Goal: Navigation & Orientation: Find specific page/section

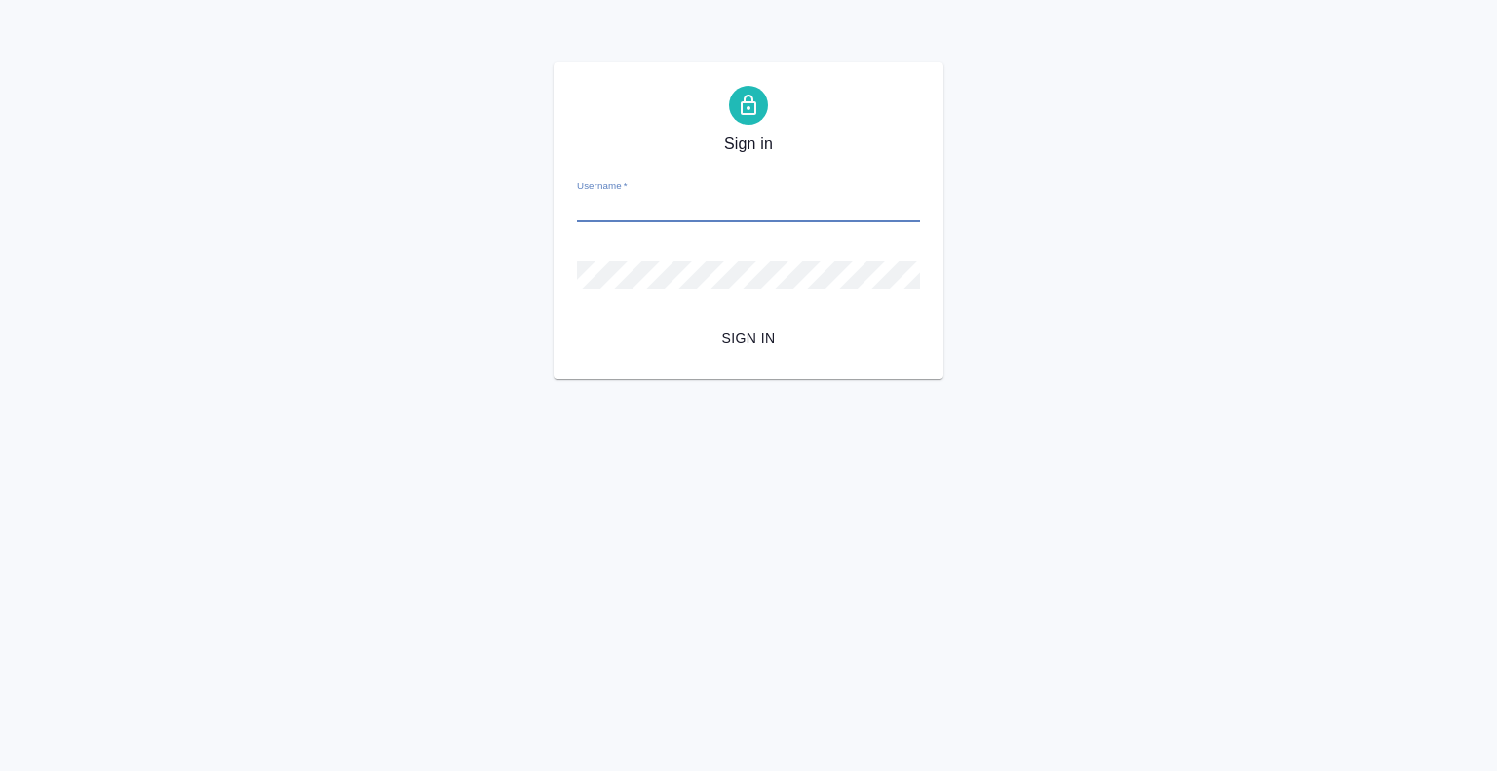
click at [696, 212] on input "Username   *" at bounding box center [748, 208] width 343 height 27
type input "[EMAIL_ADDRESS][DOMAIN_NAME]"
click at [577, 321] on button "Sign in" at bounding box center [748, 339] width 343 height 36
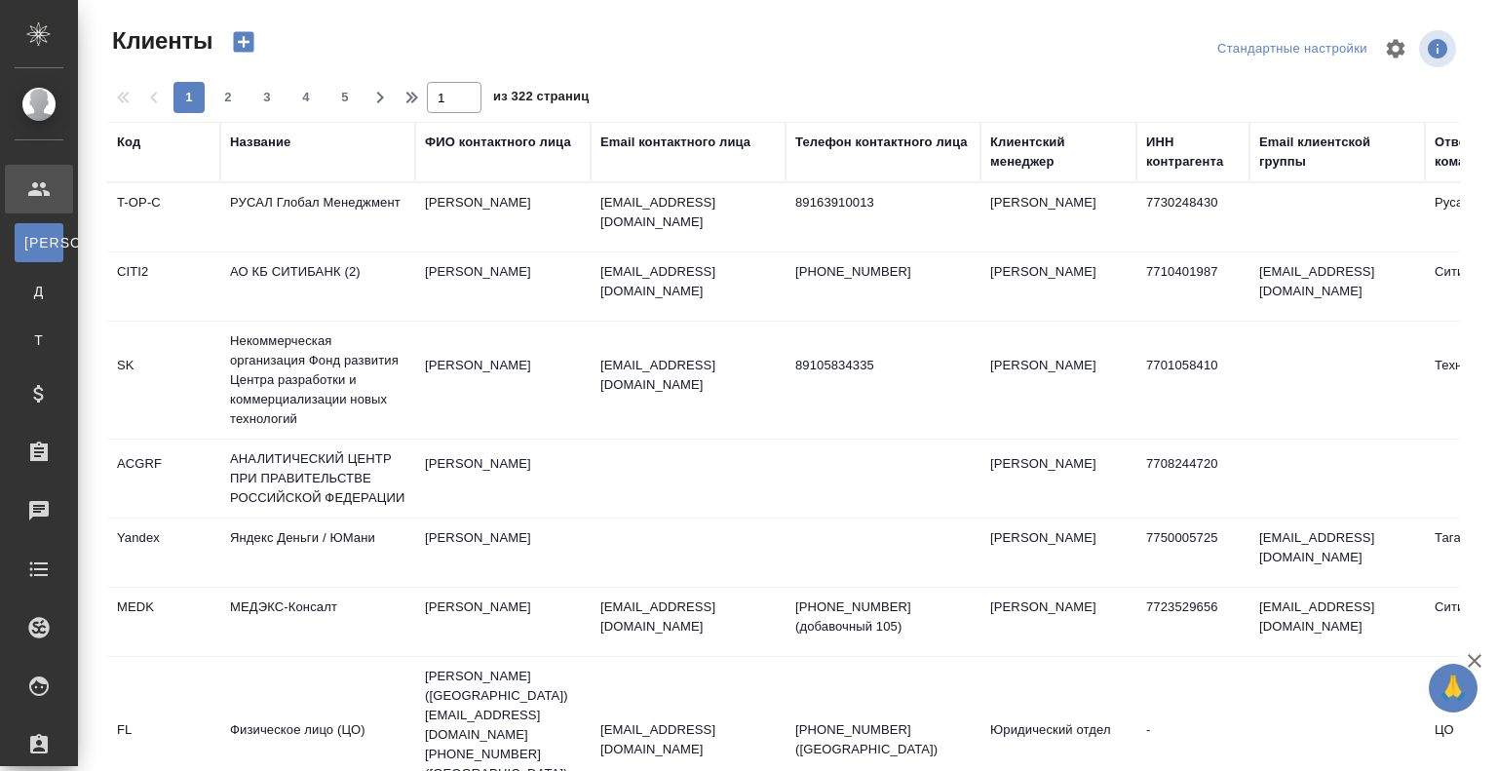
select select "RU"
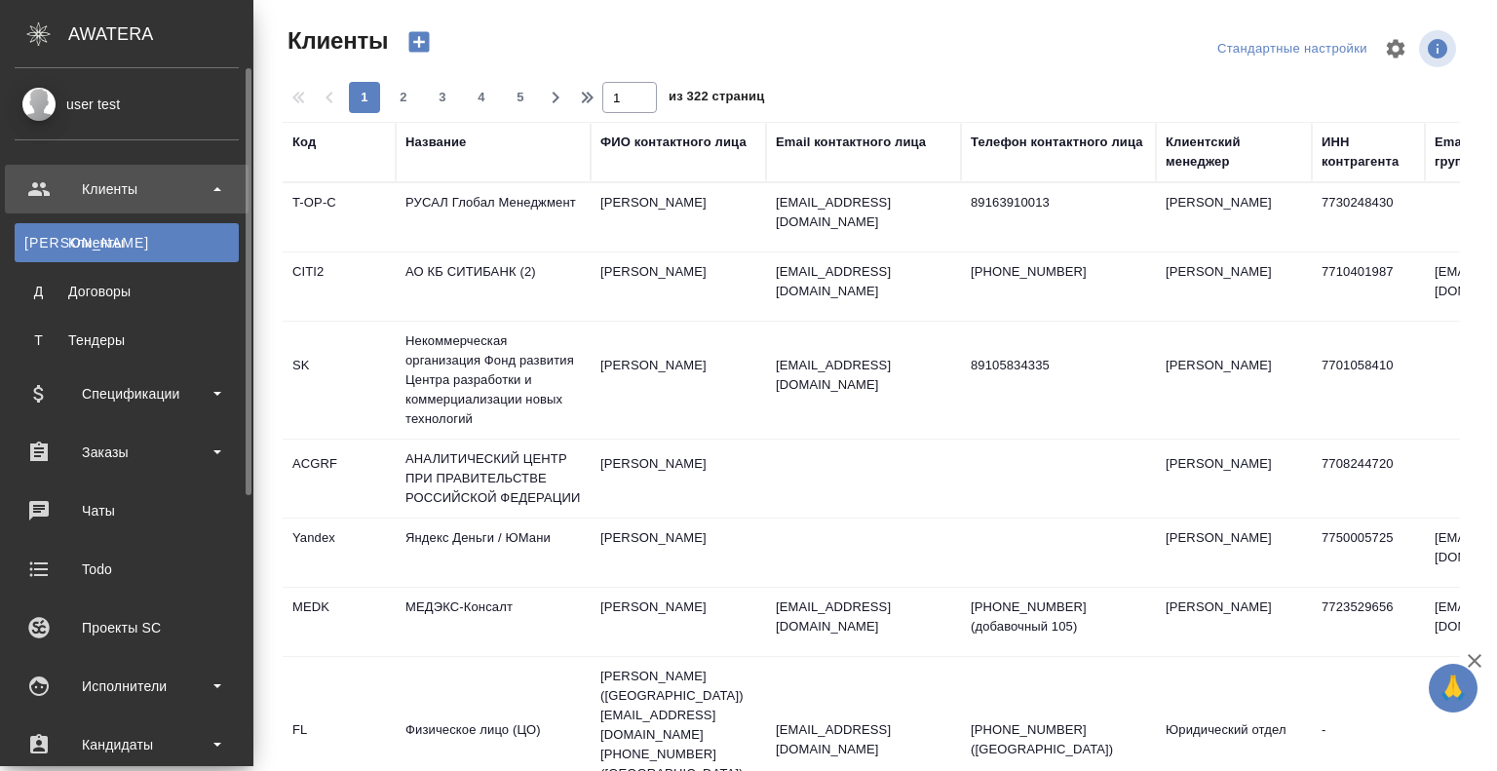
scroll to position [440, 0]
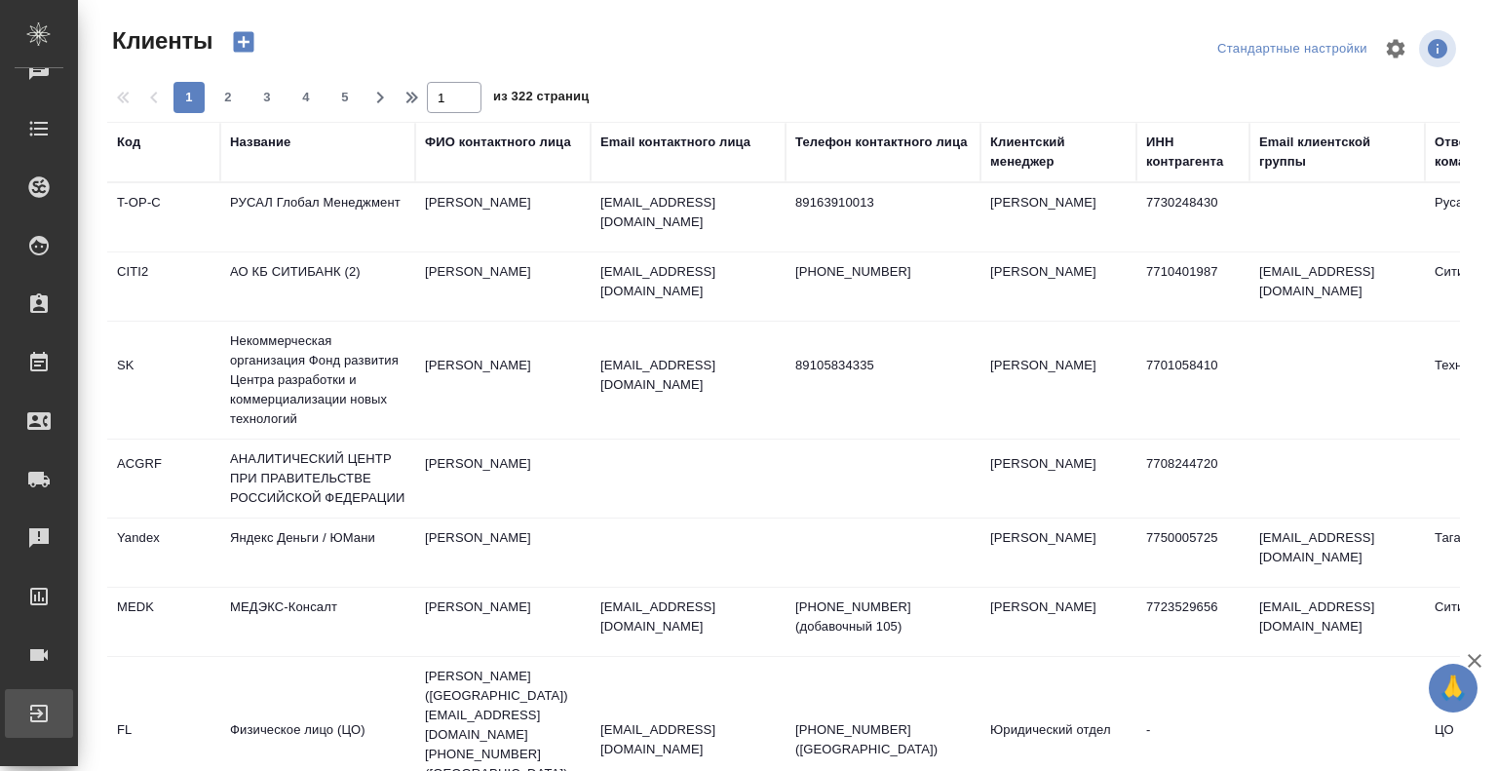
click at [39, 715] on div "Выйти" at bounding box center [14, 713] width 49 height 29
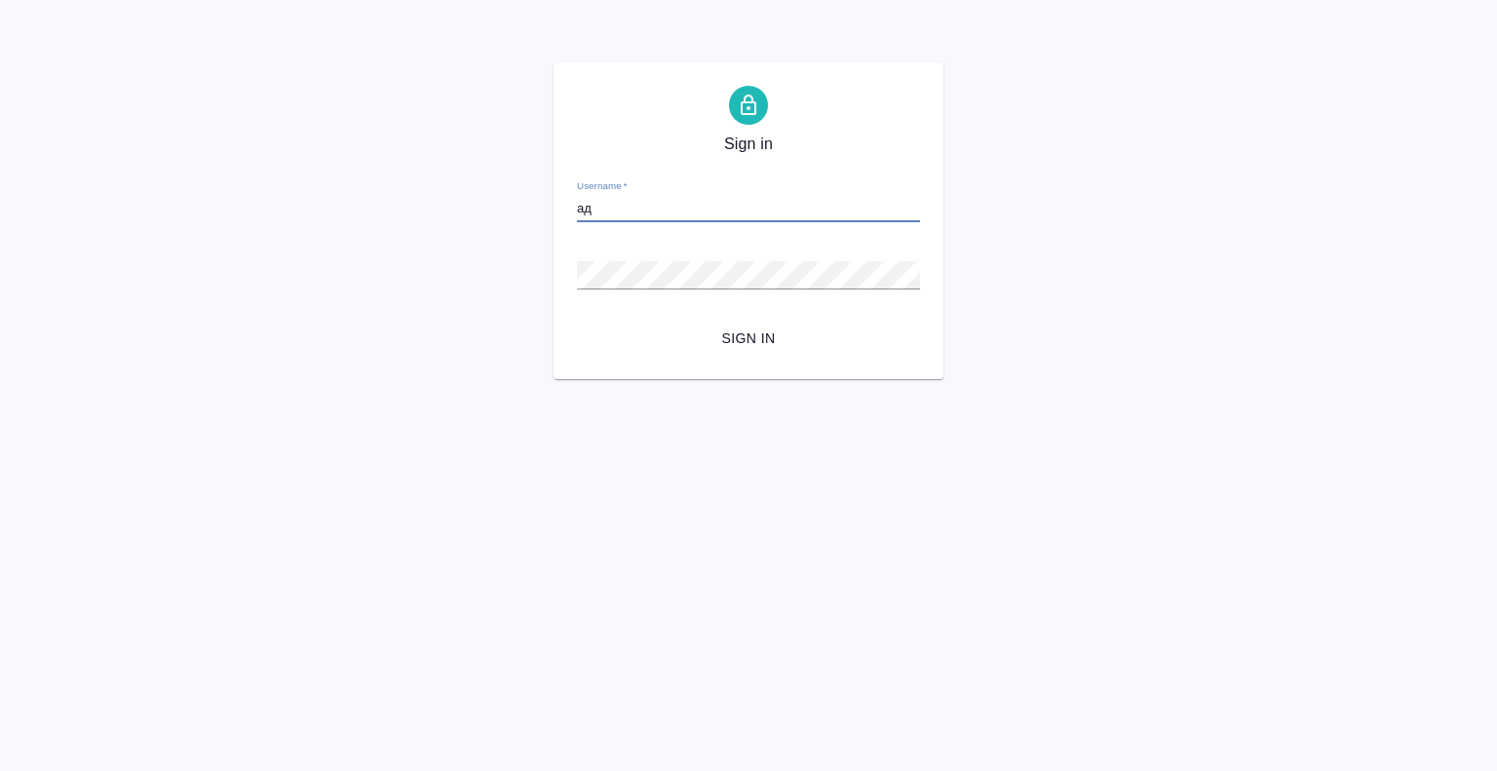
type input "а"
type input "[EMAIL_ADDRESS][DOMAIN_NAME]"
click at [577, 321] on button "Sign in" at bounding box center [748, 339] width 343 height 36
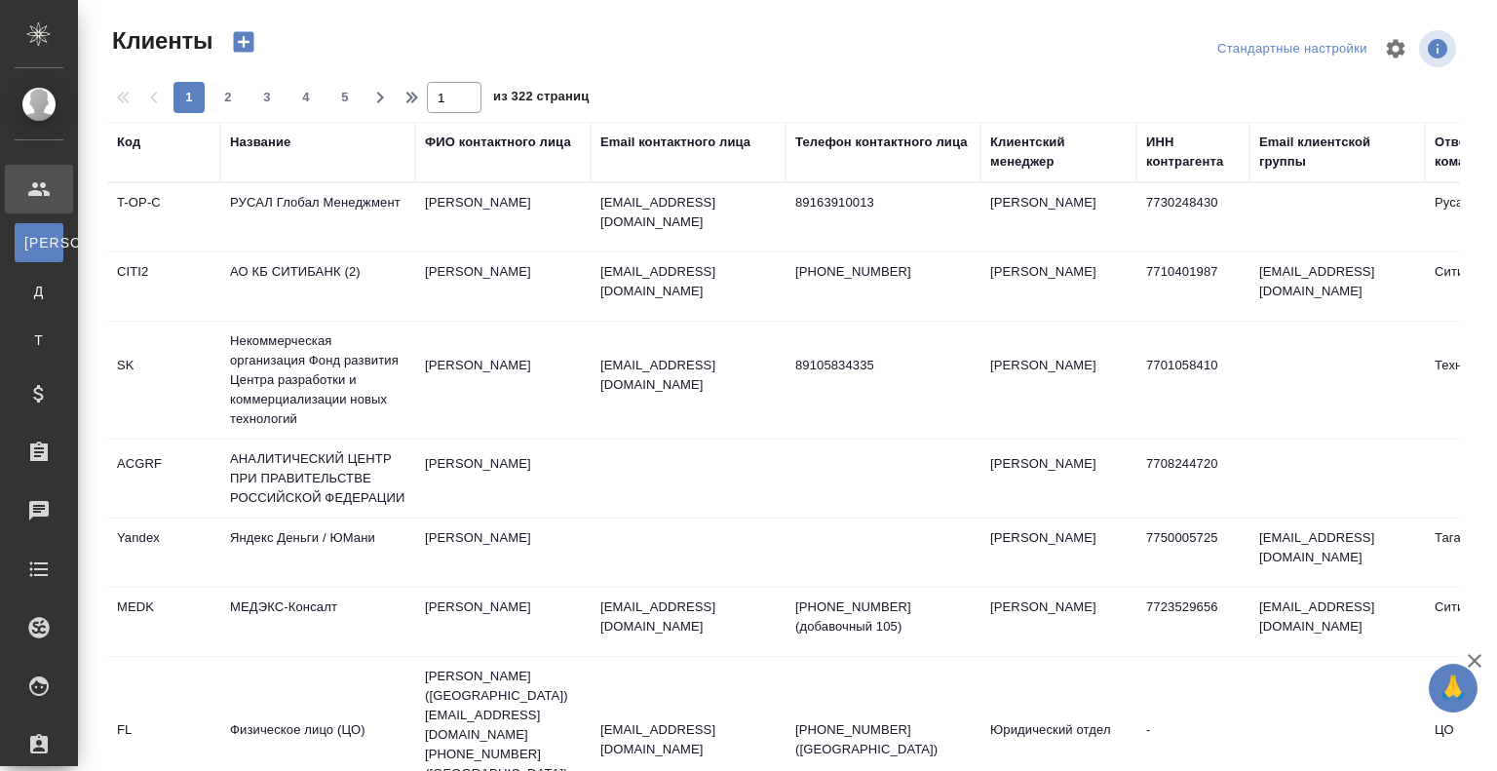
select select "RU"
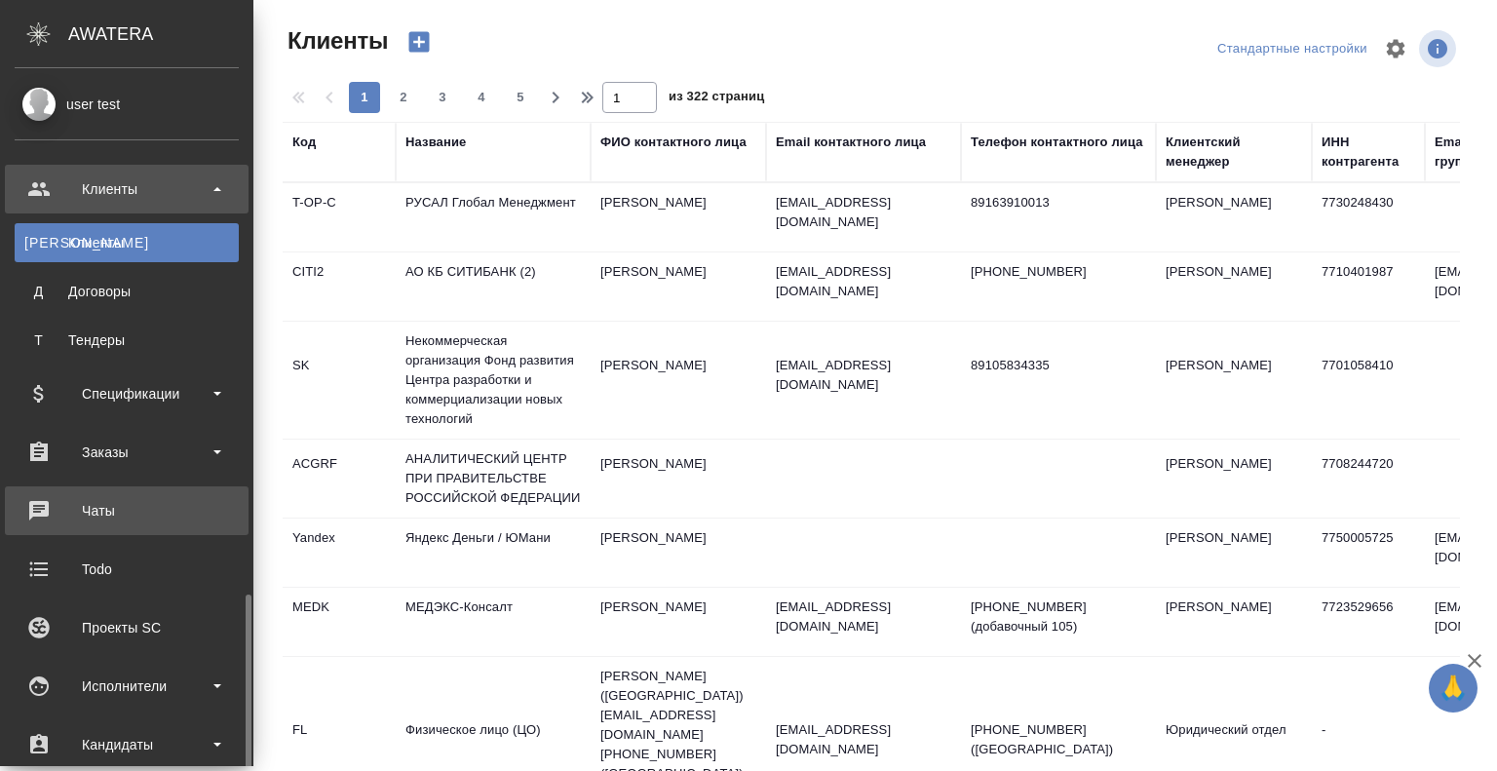
scroll to position [440, 0]
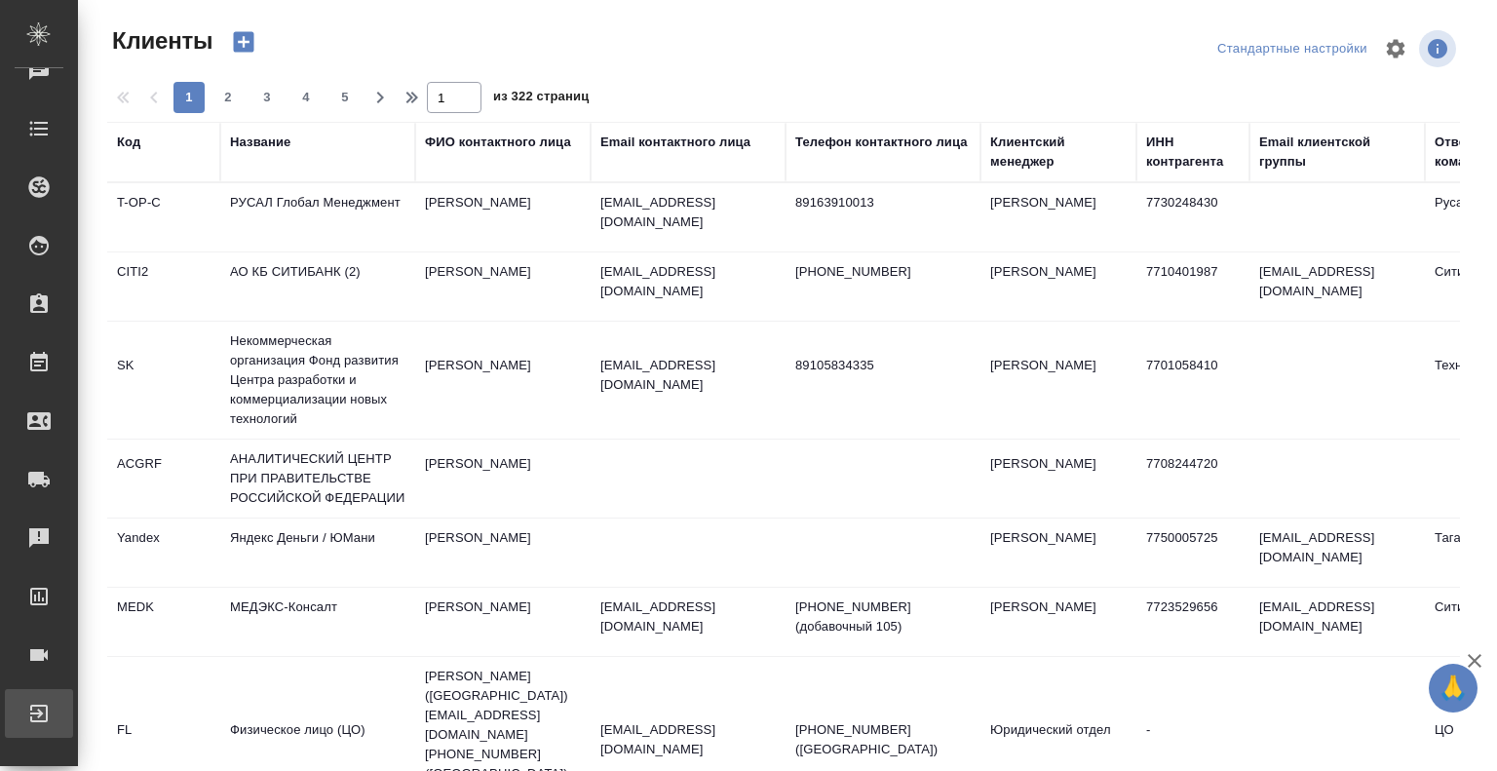
click at [73, 717] on link "Выйти" at bounding box center [39, 713] width 68 height 49
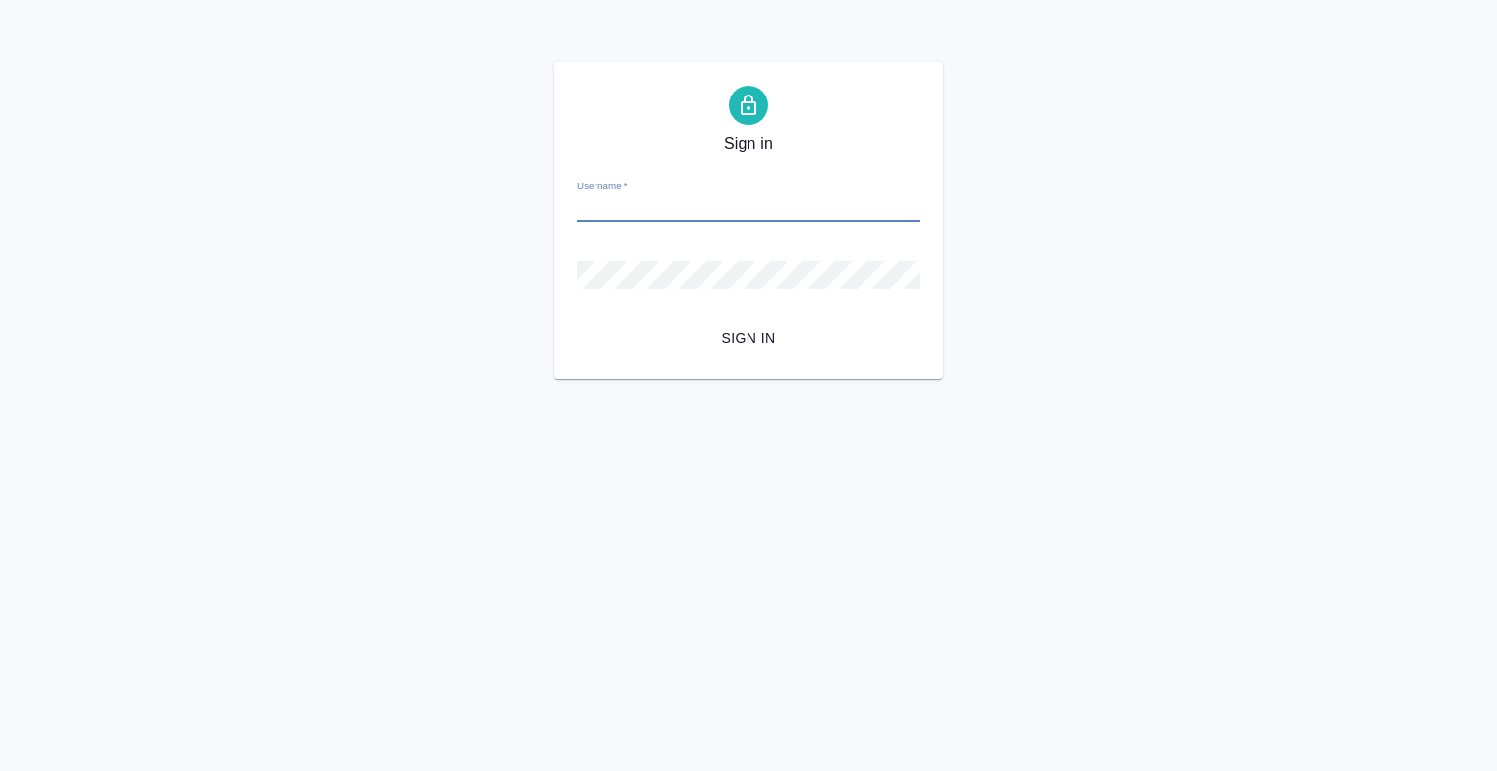
click at [729, 206] on input "Username   *" at bounding box center [748, 208] width 343 height 27
type input "fly_monkey@awatera.com"
click at [577, 321] on button "Sign in" at bounding box center [748, 339] width 343 height 36
click at [305, 230] on div "Sign in Username   * fly_monkey@awatera.com Password   * urlPath   * / Sign in" at bounding box center [748, 220] width 1497 height 317
click at [577, 321] on button "Sign in" at bounding box center [748, 339] width 343 height 36
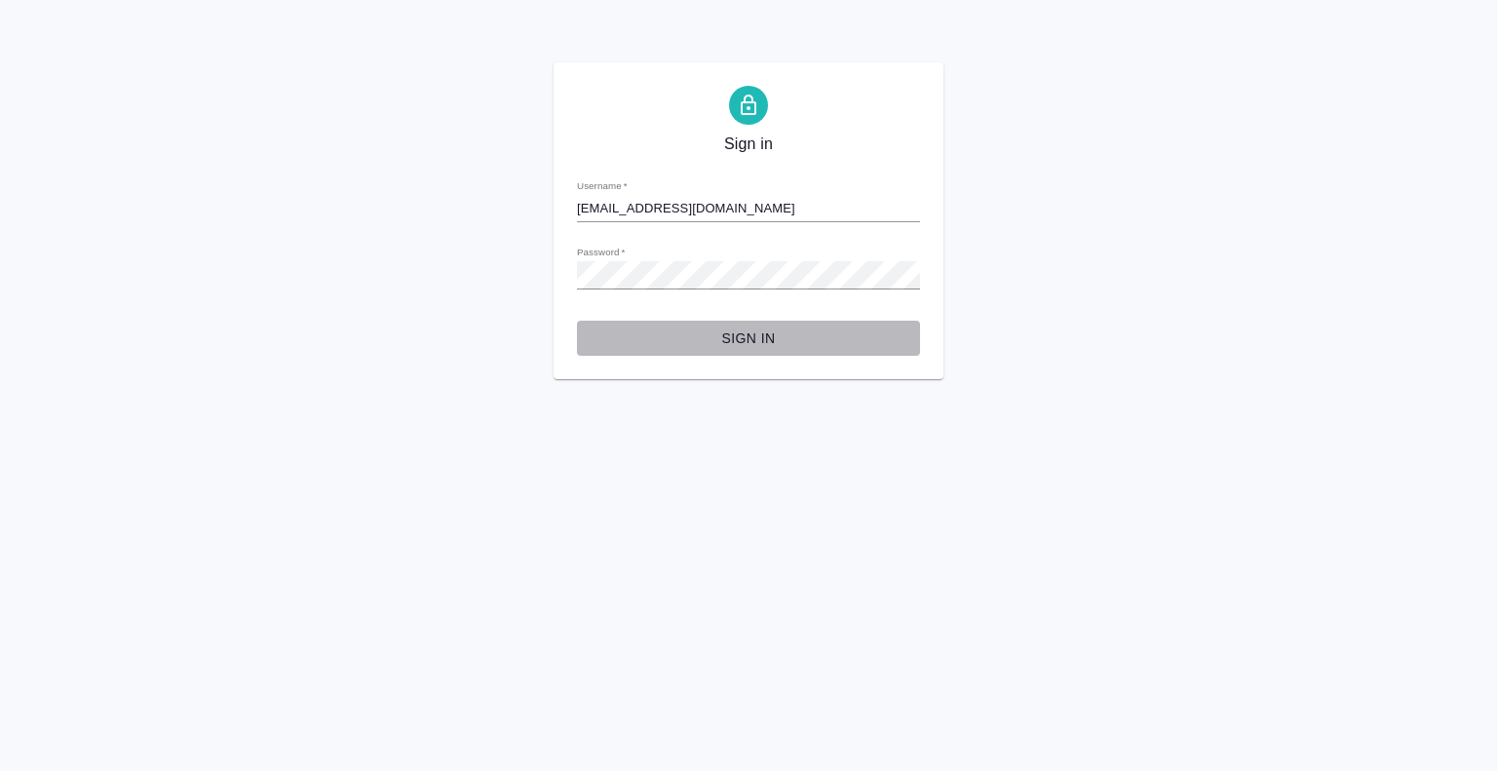
click at [746, 330] on span "Sign in" at bounding box center [748, 338] width 312 height 24
click at [739, 334] on span "Sign in" at bounding box center [748, 338] width 312 height 24
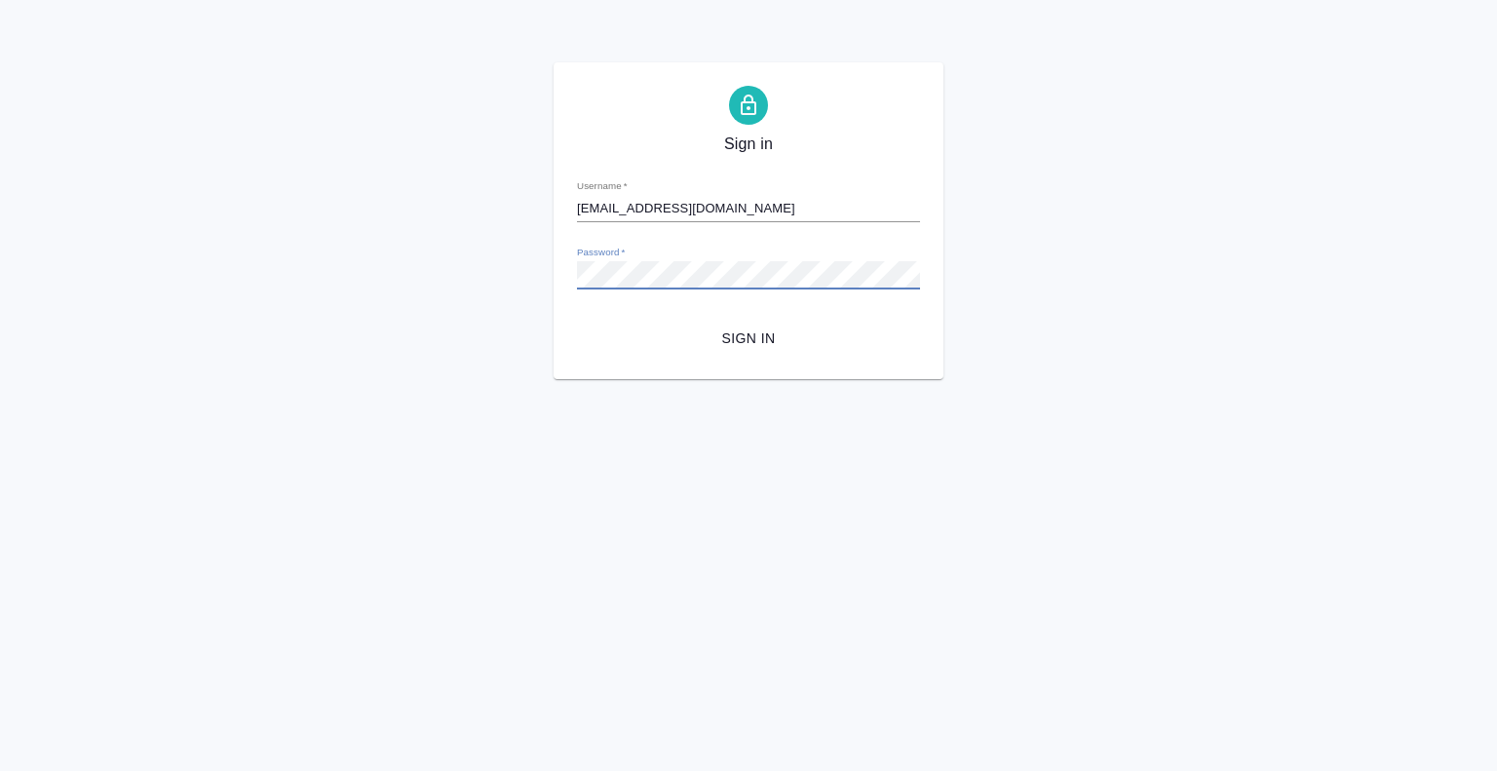
click at [272, 330] on div "Sign in Username   * fly_monkey@awatera.com Password   * urlPath   * / Sign in" at bounding box center [748, 220] width 1497 height 317
click at [577, 321] on button "Sign in" at bounding box center [748, 339] width 343 height 36
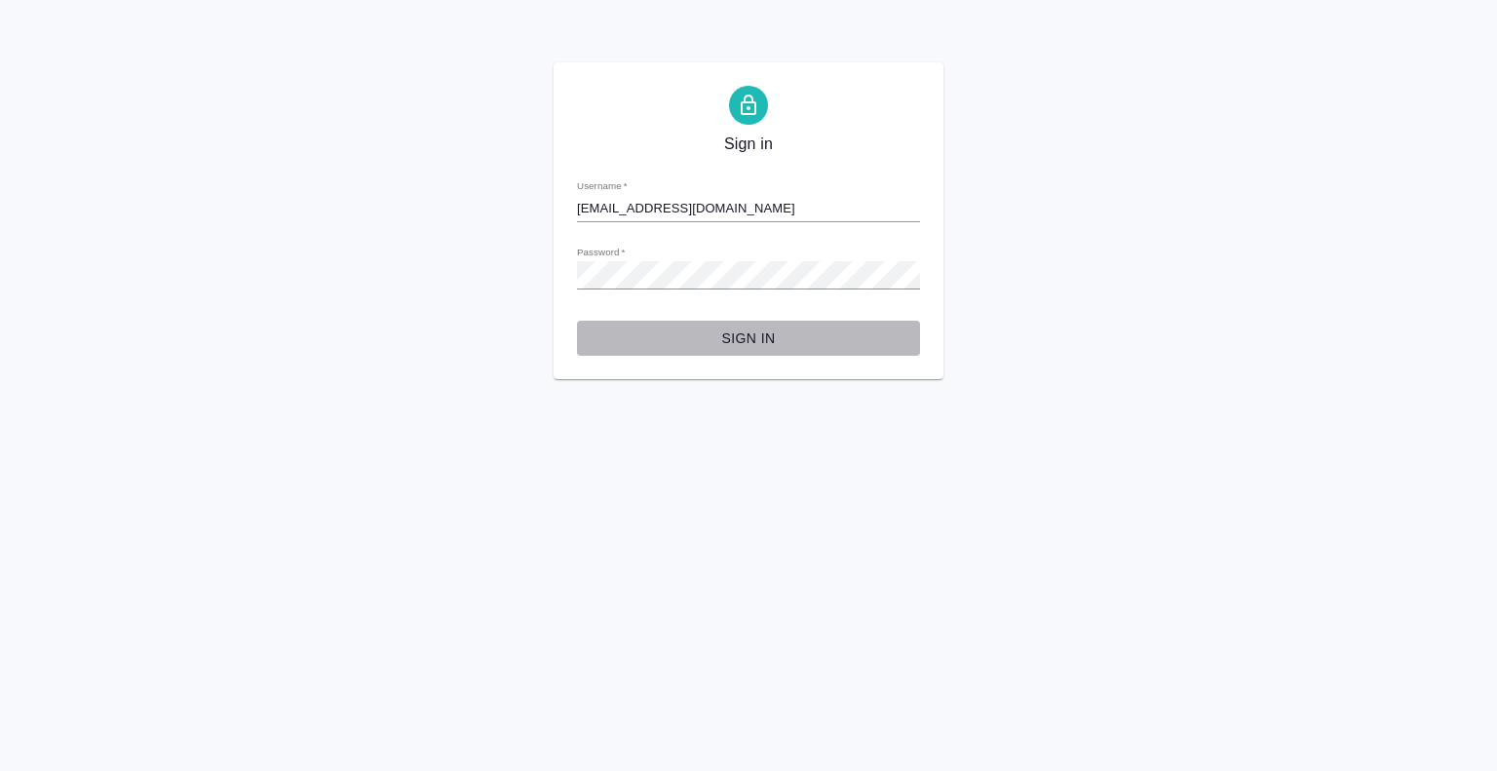
click at [727, 350] on button "Sign in" at bounding box center [748, 339] width 343 height 36
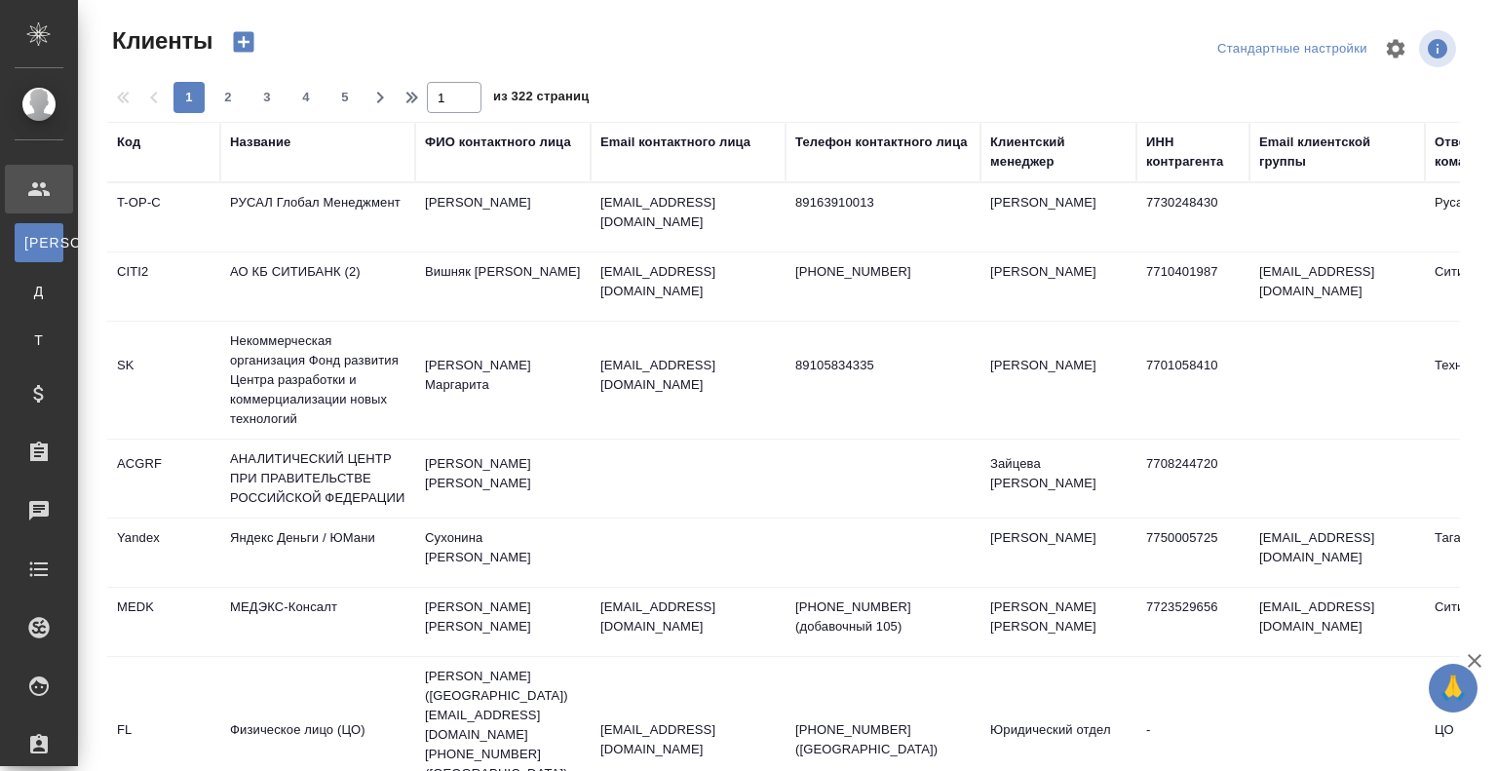
select select "RU"
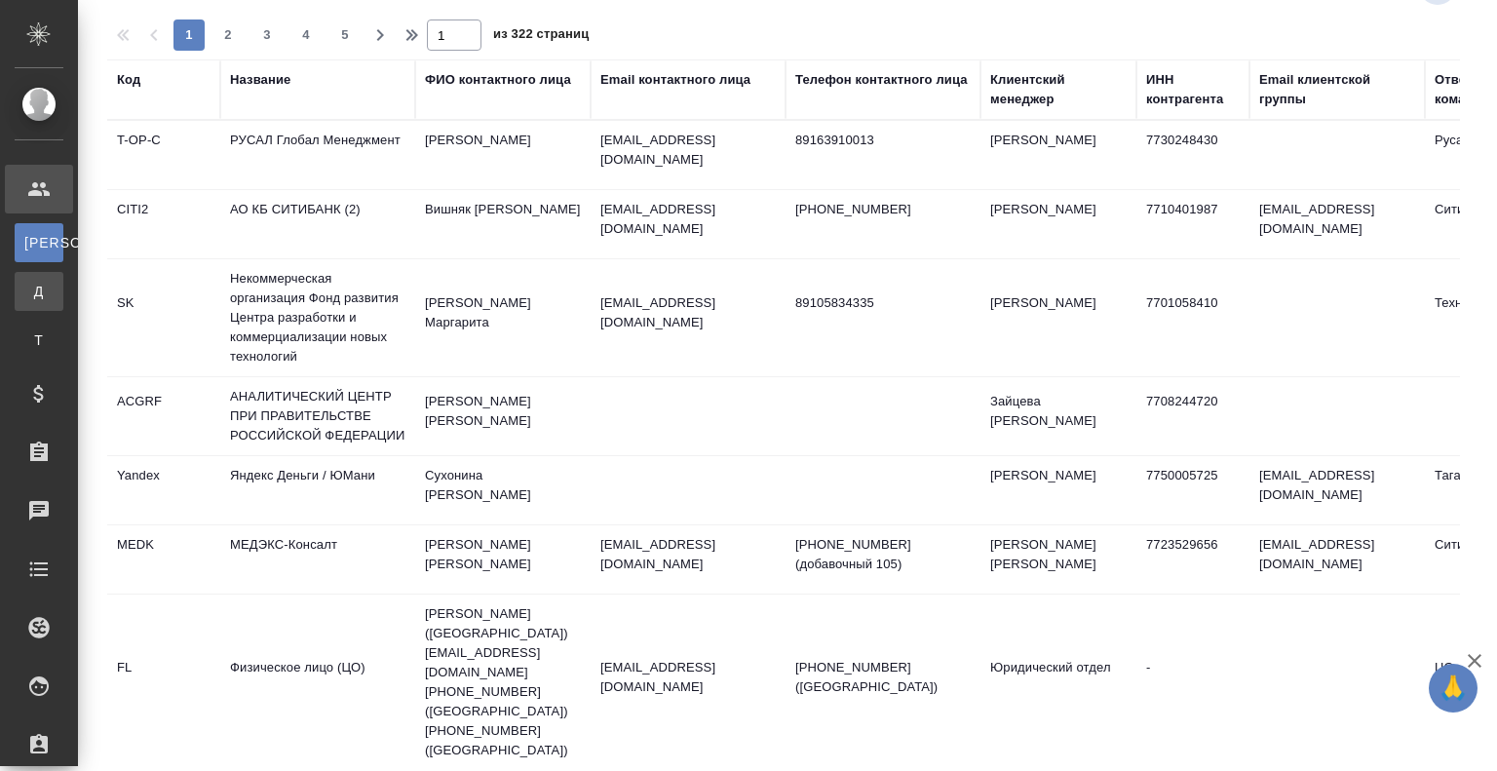
click at [125, 280] on div ".cls-1 fill:#fff; AWATERA user test Клиенты К Клиенты Д Договоры Т Тендеры Спец…" at bounding box center [748, 385] width 1497 height 771
click at [144, 440] on div ".cls-1 fill:#fff; AWATERA user test Клиенты К Клиенты Д Договоры Т Тендеры Спец…" at bounding box center [748, 385] width 1497 height 771
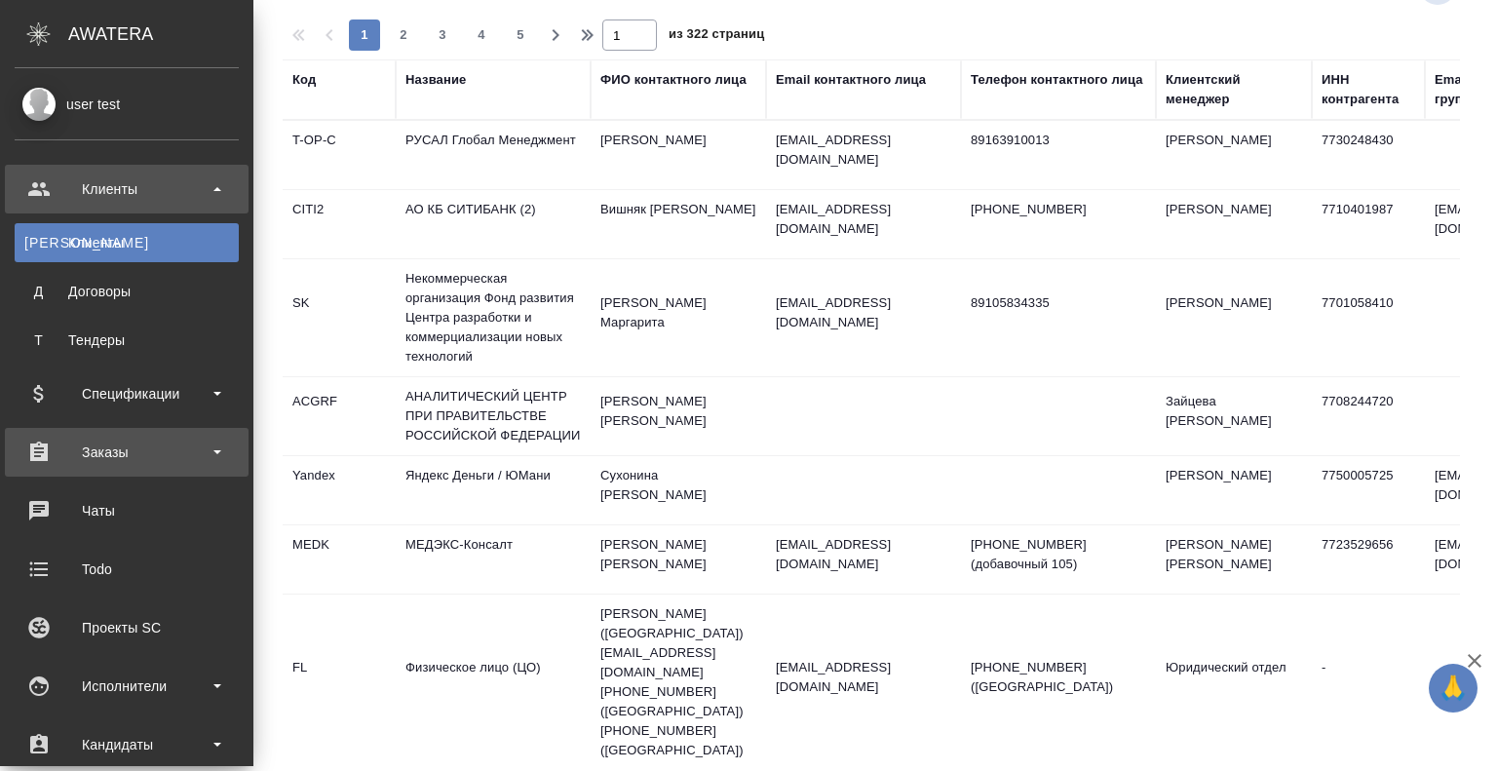
click at [58, 473] on div "Заказы" at bounding box center [127, 452] width 244 height 49
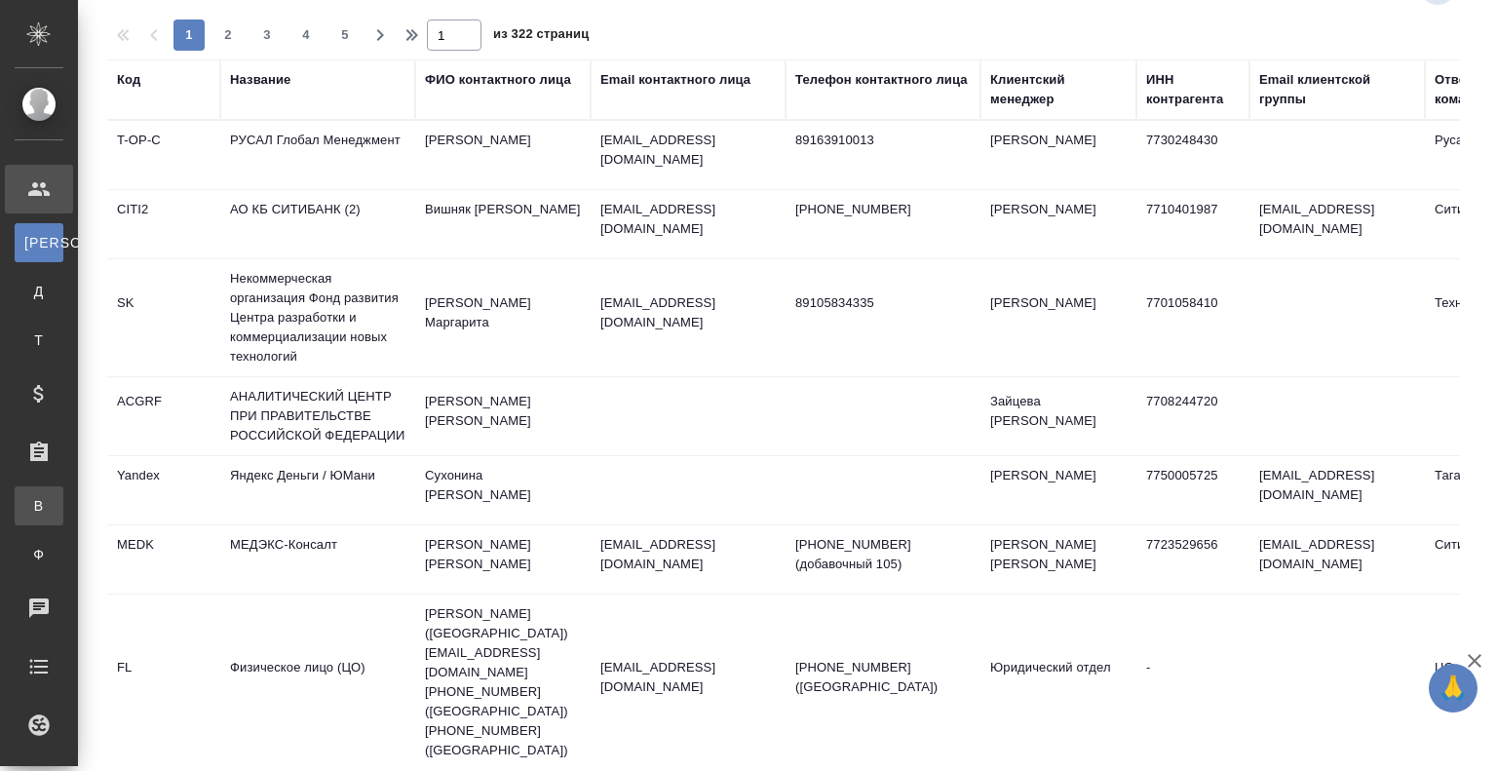
click at [29, 505] on div "Все заказы" at bounding box center [14, 505] width 29 height 19
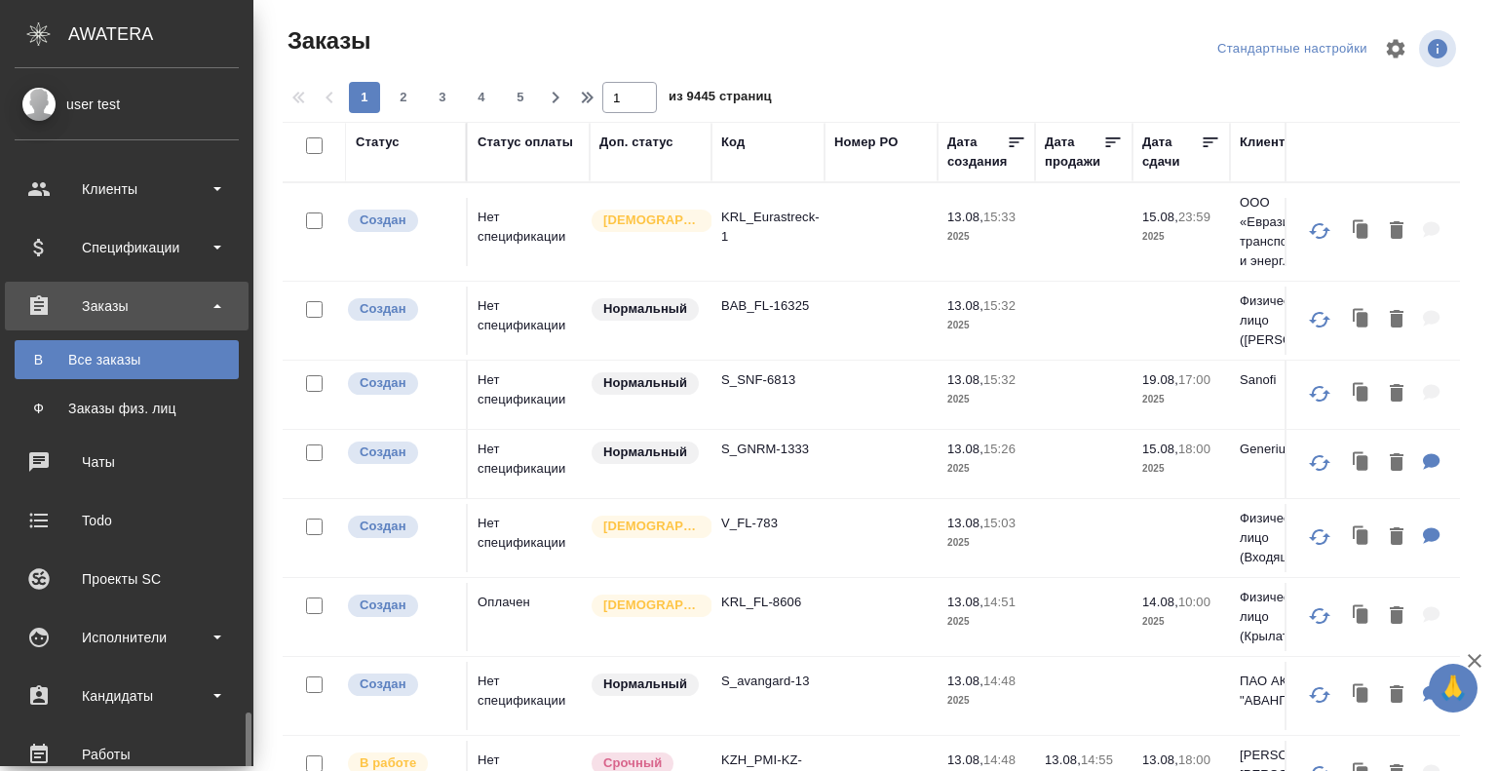
scroll to position [393, 0]
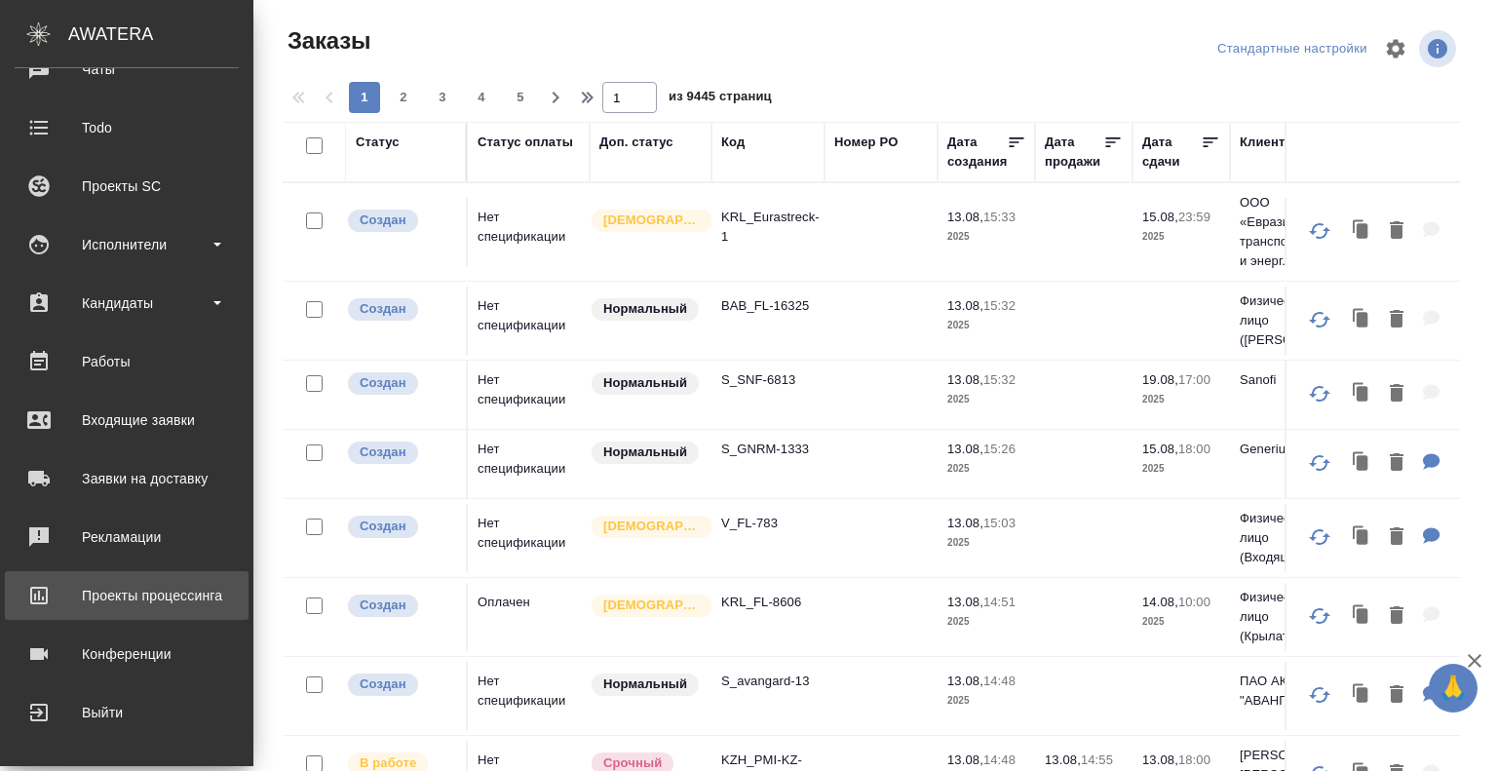
click at [144, 590] on div "Проекты процессинга" at bounding box center [127, 595] width 224 height 29
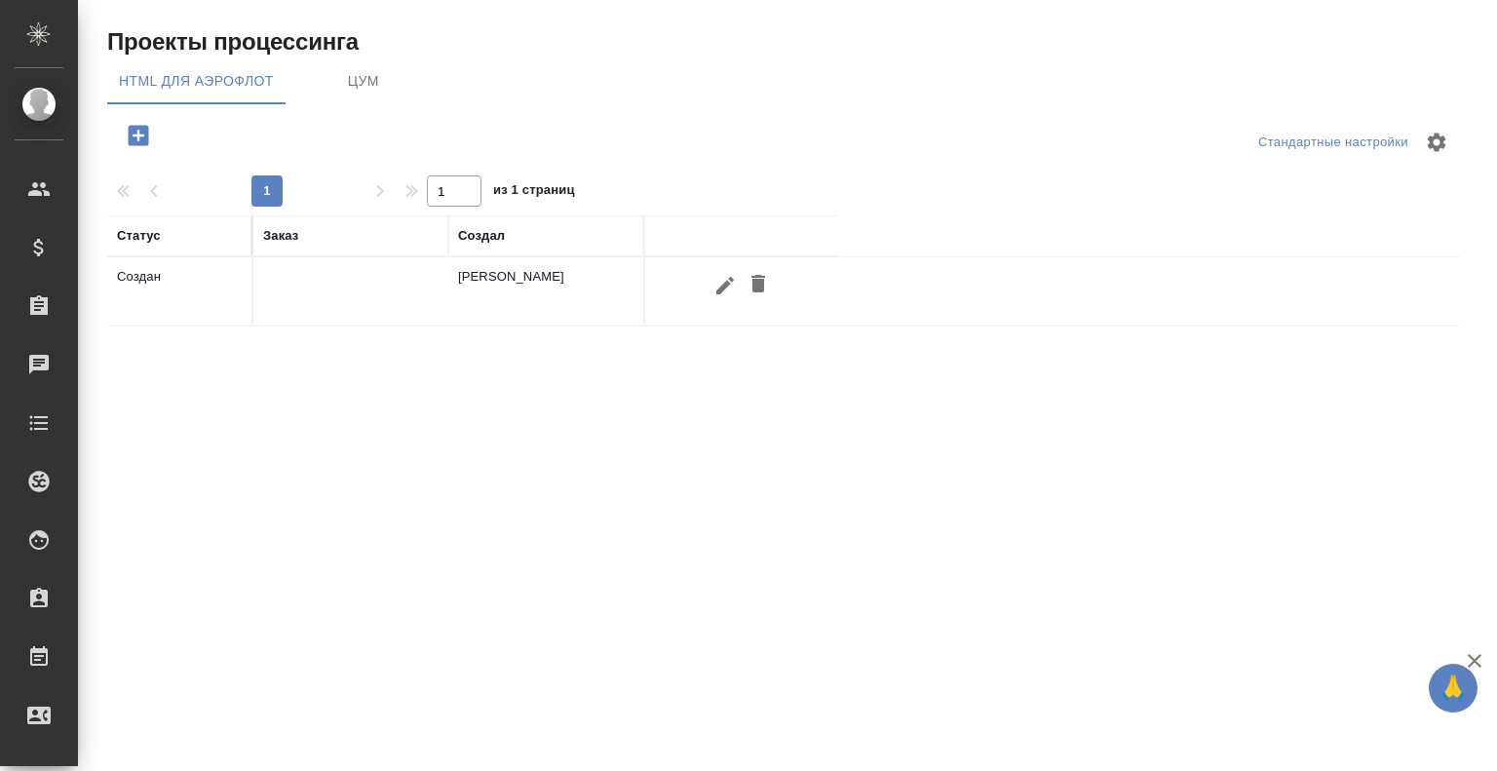
click at [347, 82] on span "ЦУМ" at bounding box center [363, 81] width 133 height 24
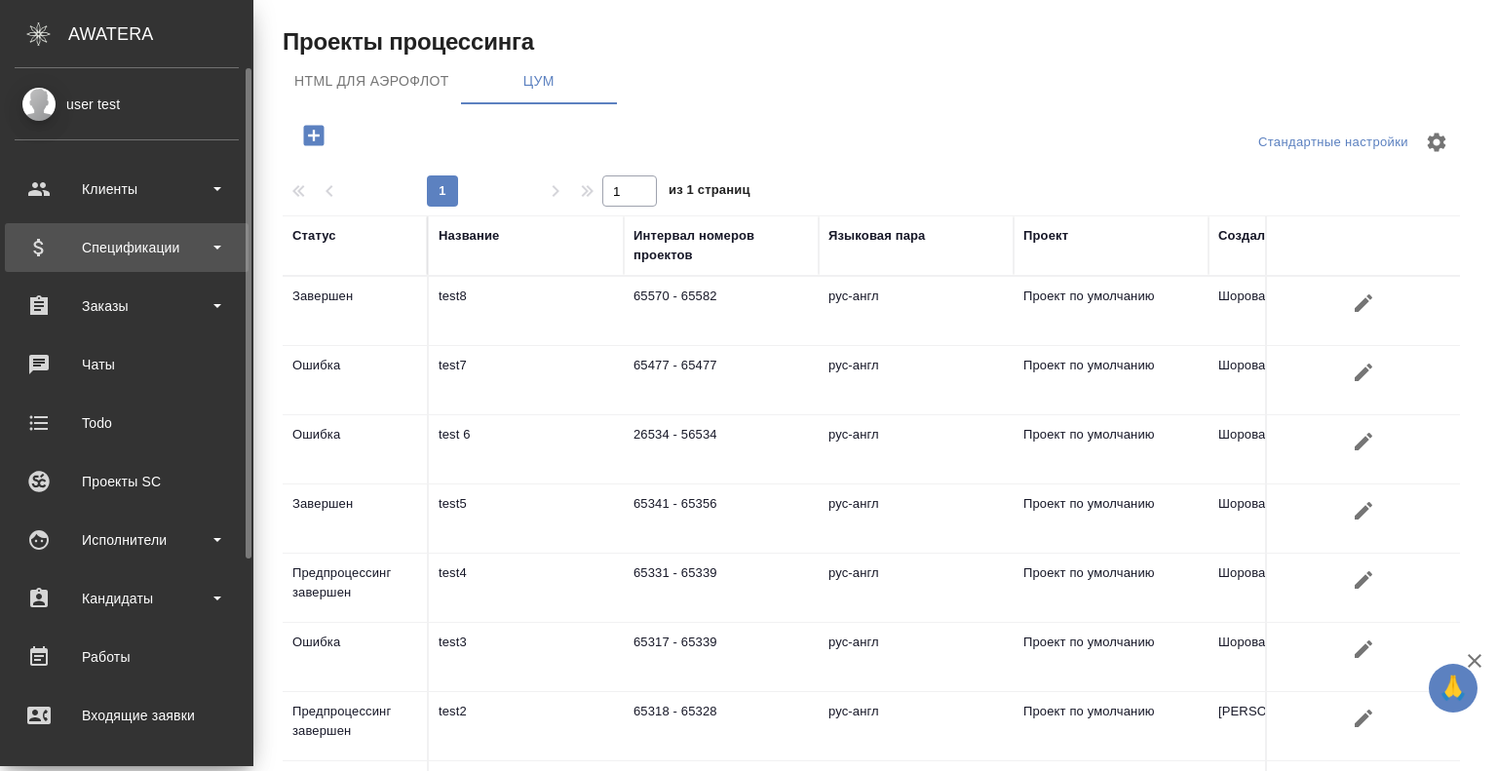
click at [133, 233] on div "Спецификации" at bounding box center [127, 247] width 224 height 29
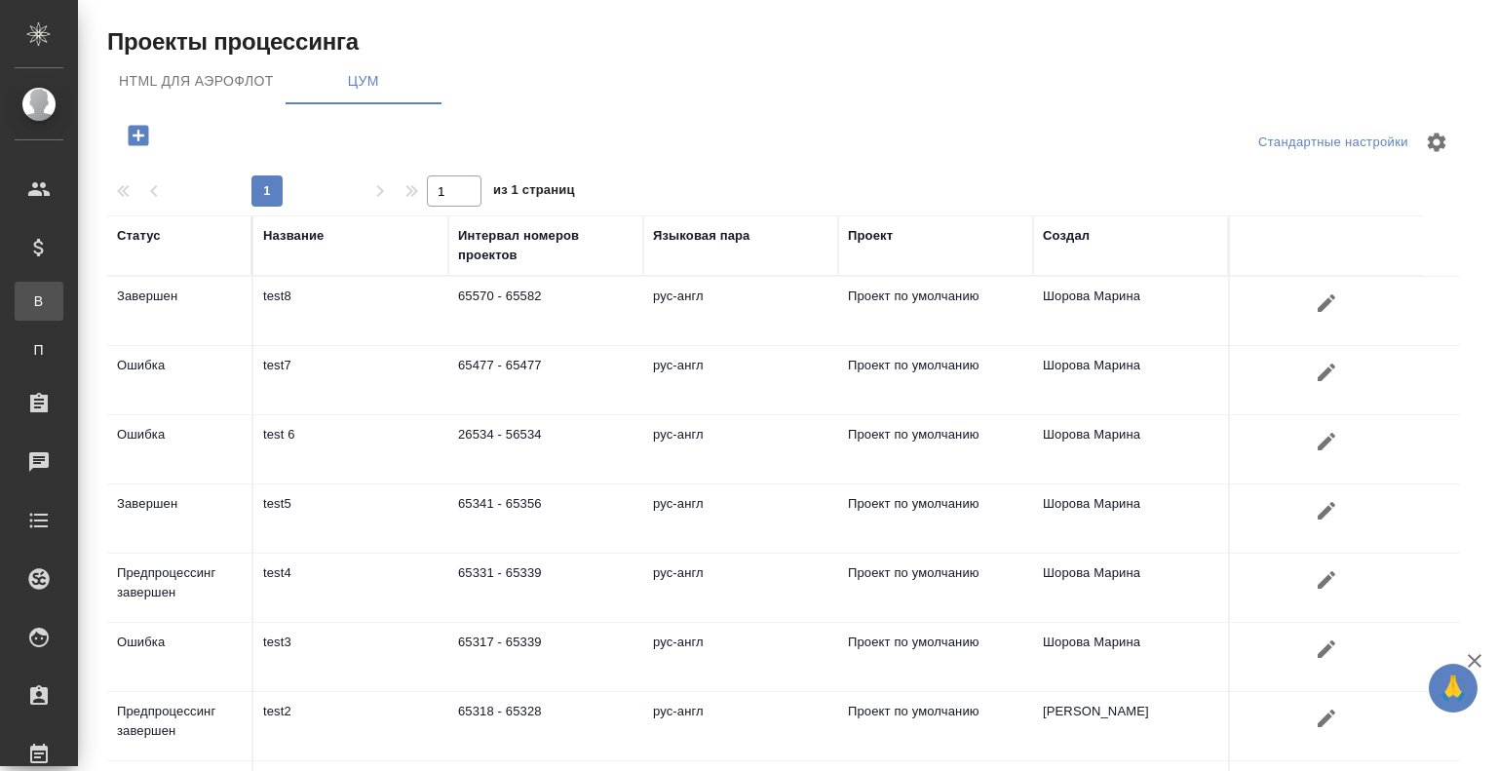
click at [137, 303] on div ".cls-1 fill:#fff; AWATERA user test Клиенты Спецификации В Все спецификации П П…" at bounding box center [748, 385] width 1497 height 771
click at [39, 114] on div "user test" at bounding box center [14, 104] width 49 height 21
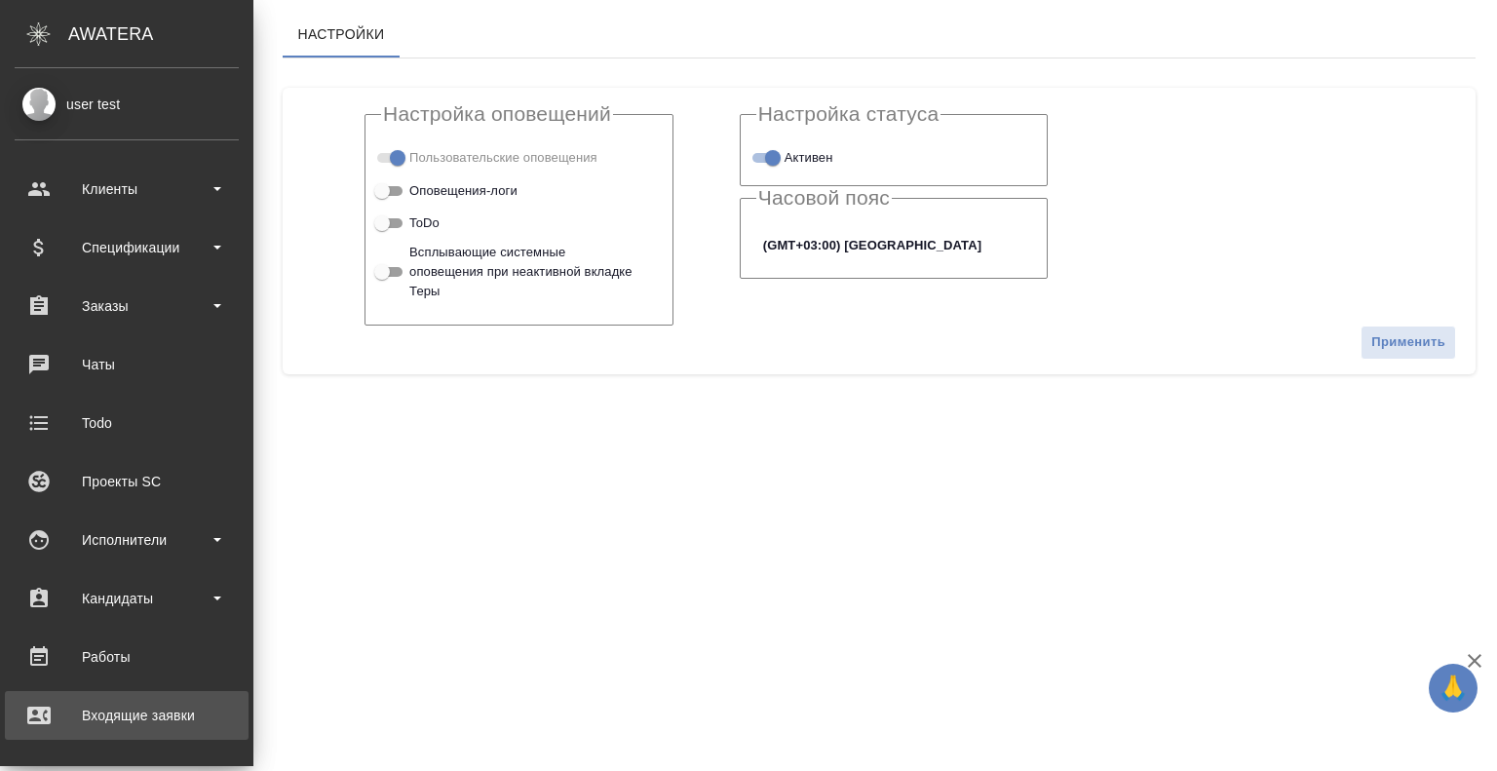
scroll to position [295, 0]
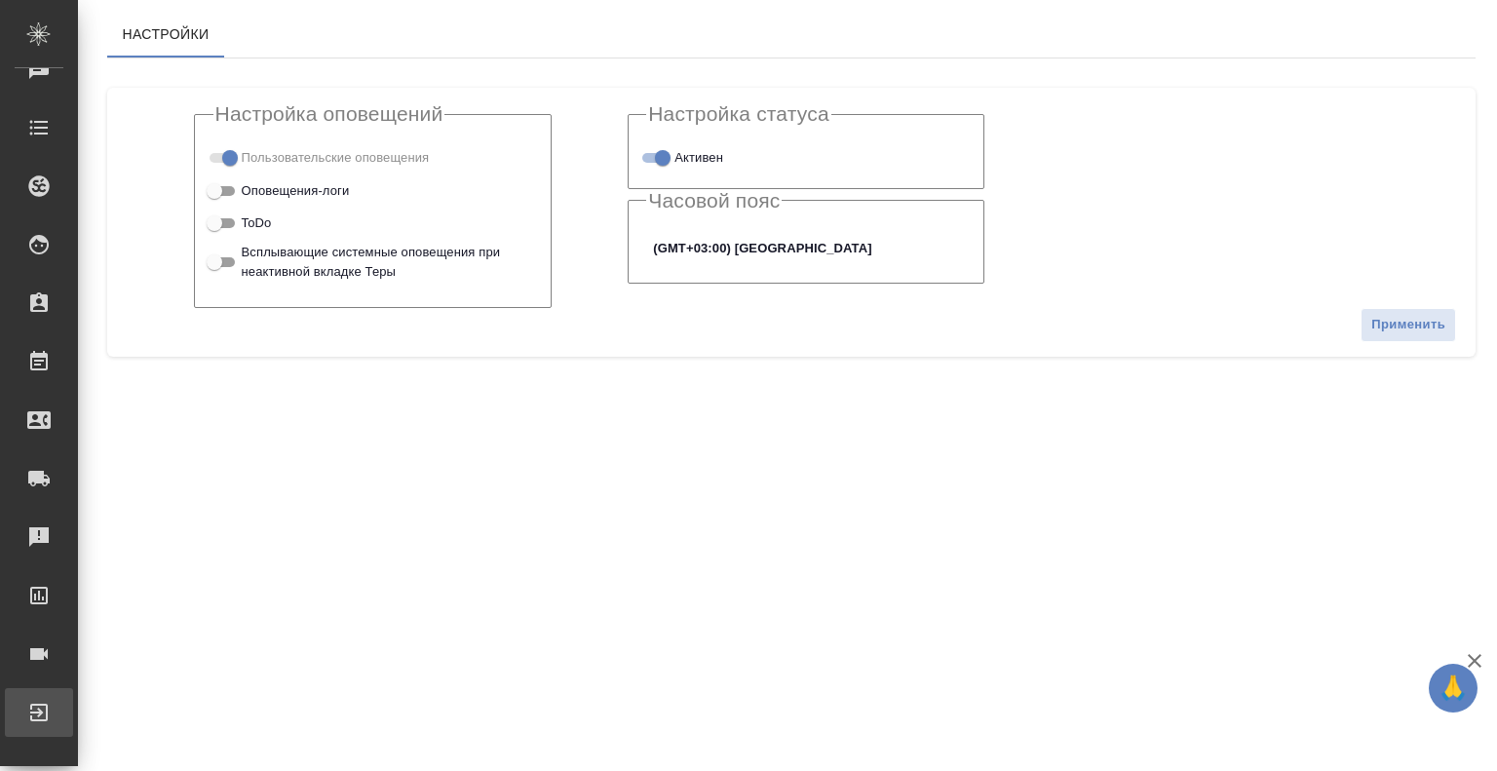
click at [39, 719] on div "Выйти" at bounding box center [14, 712] width 49 height 29
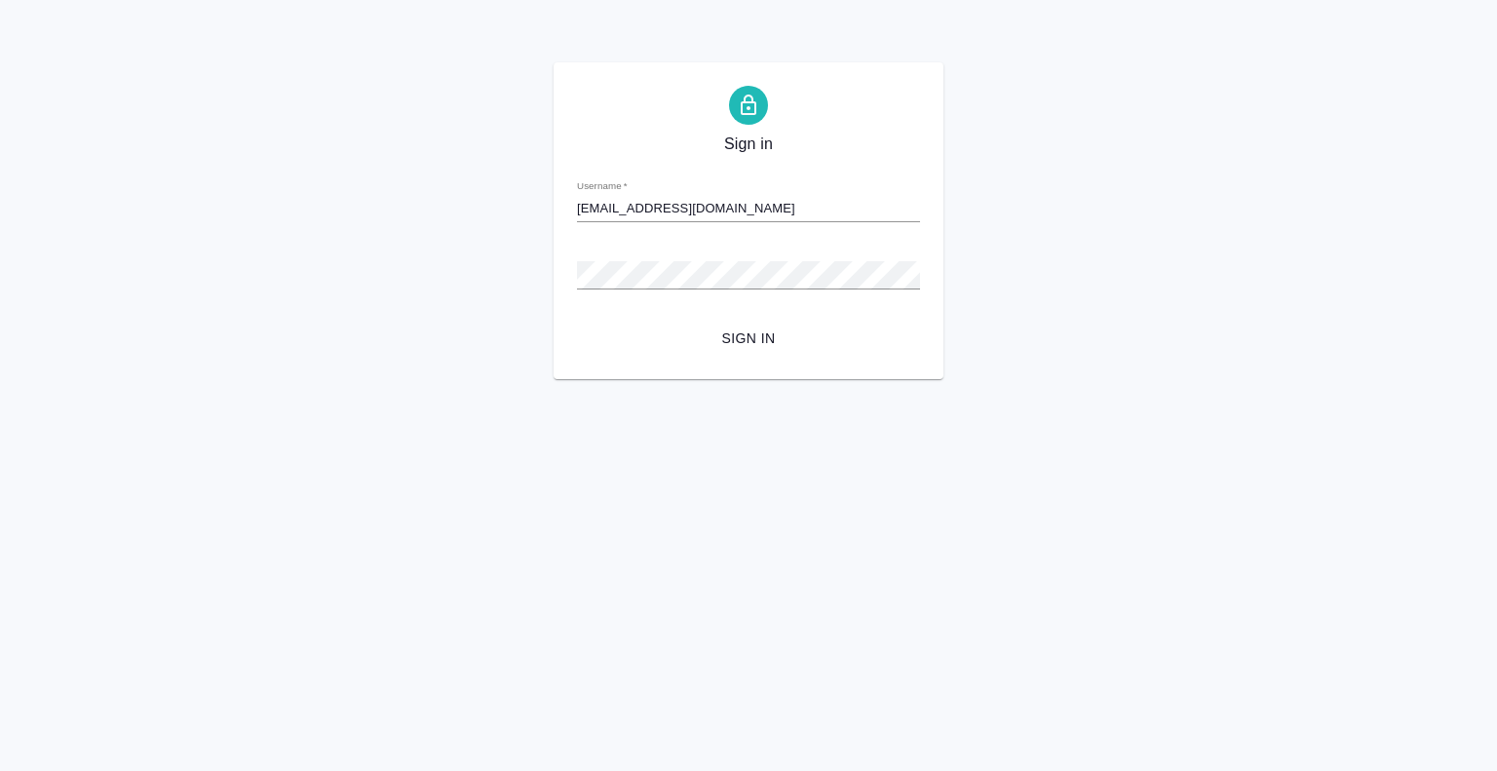
type input "[EMAIL_ADDRESS][DOMAIN_NAME]"
click at [577, 321] on button "Sign in" at bounding box center [748, 339] width 343 height 36
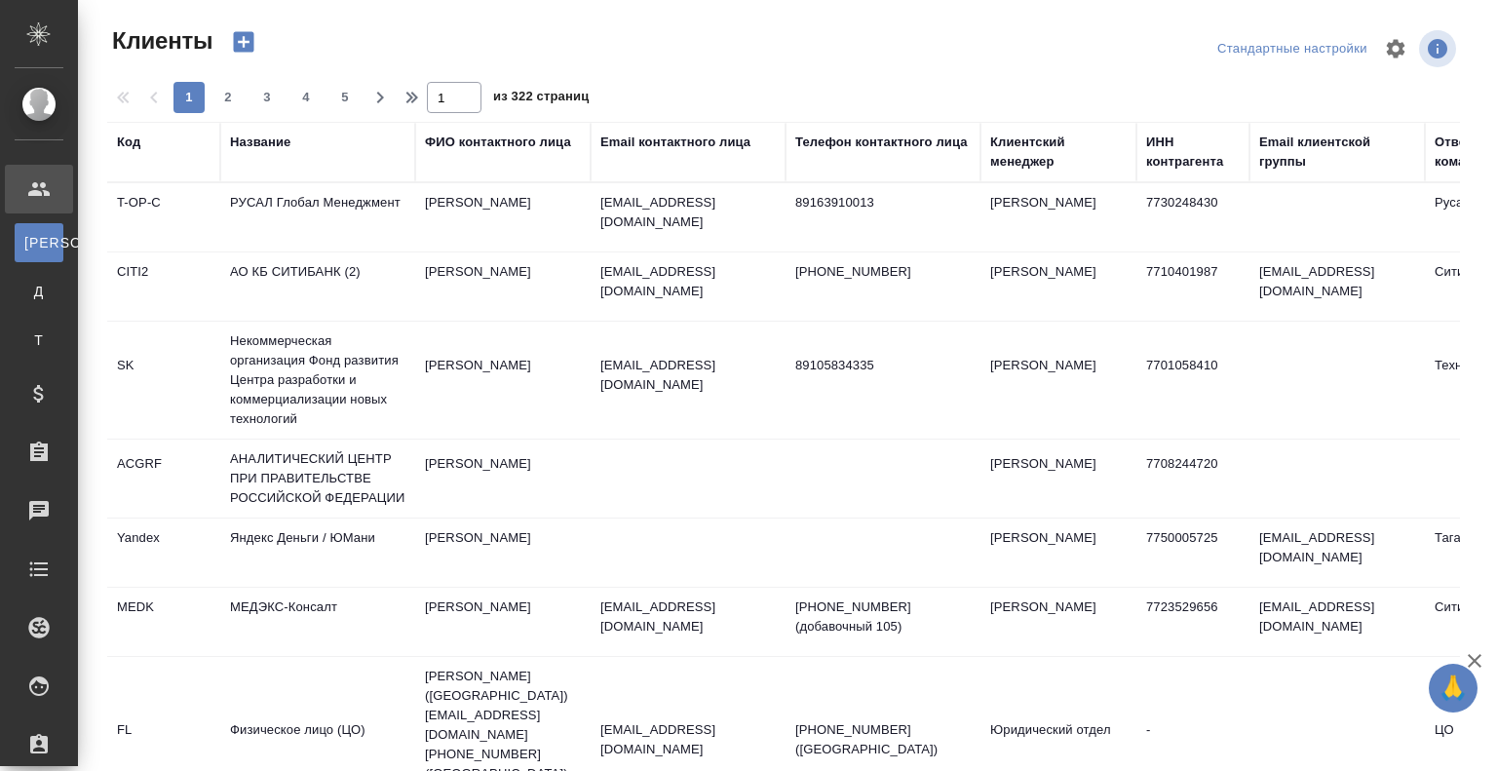
select select "RU"
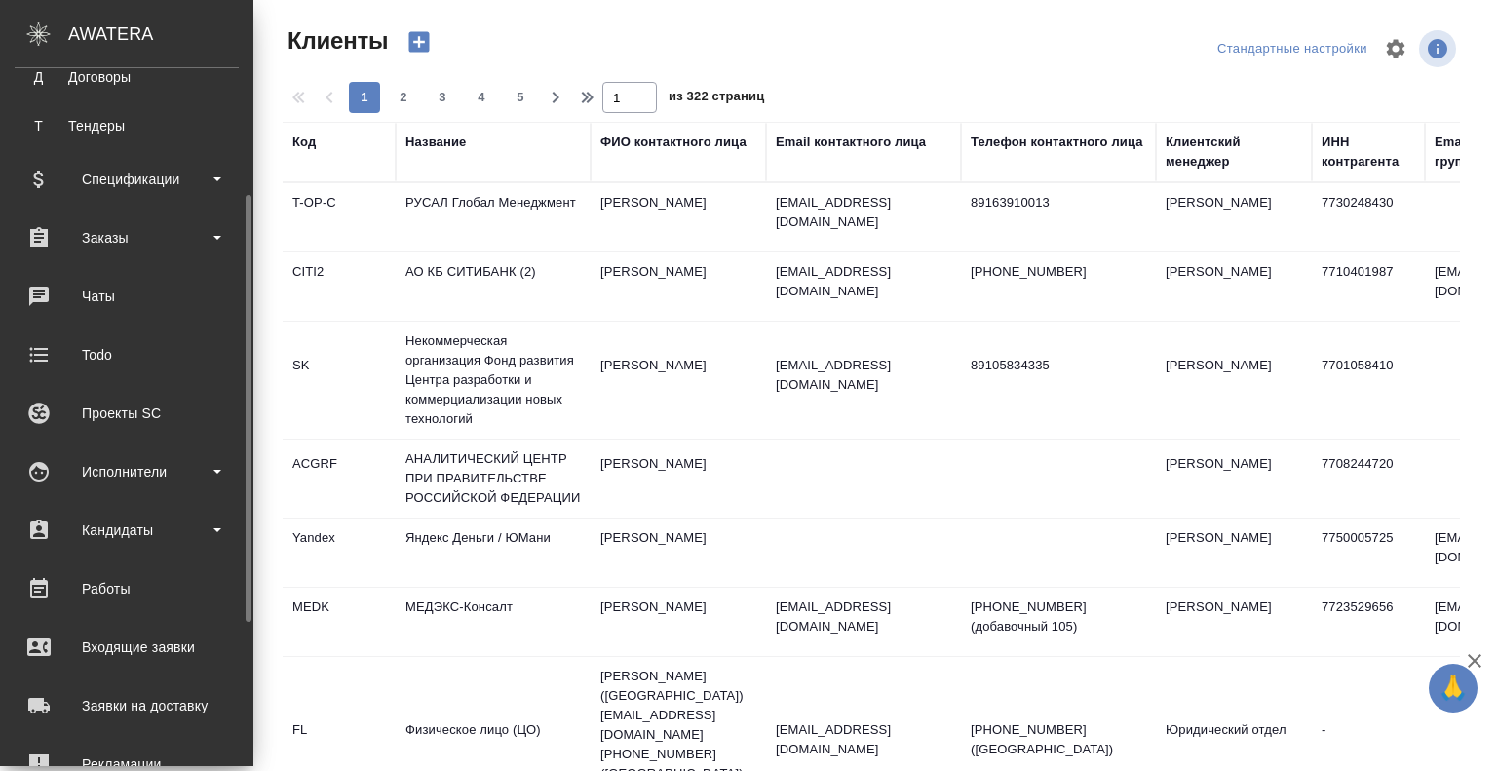
scroll to position [211, 0]
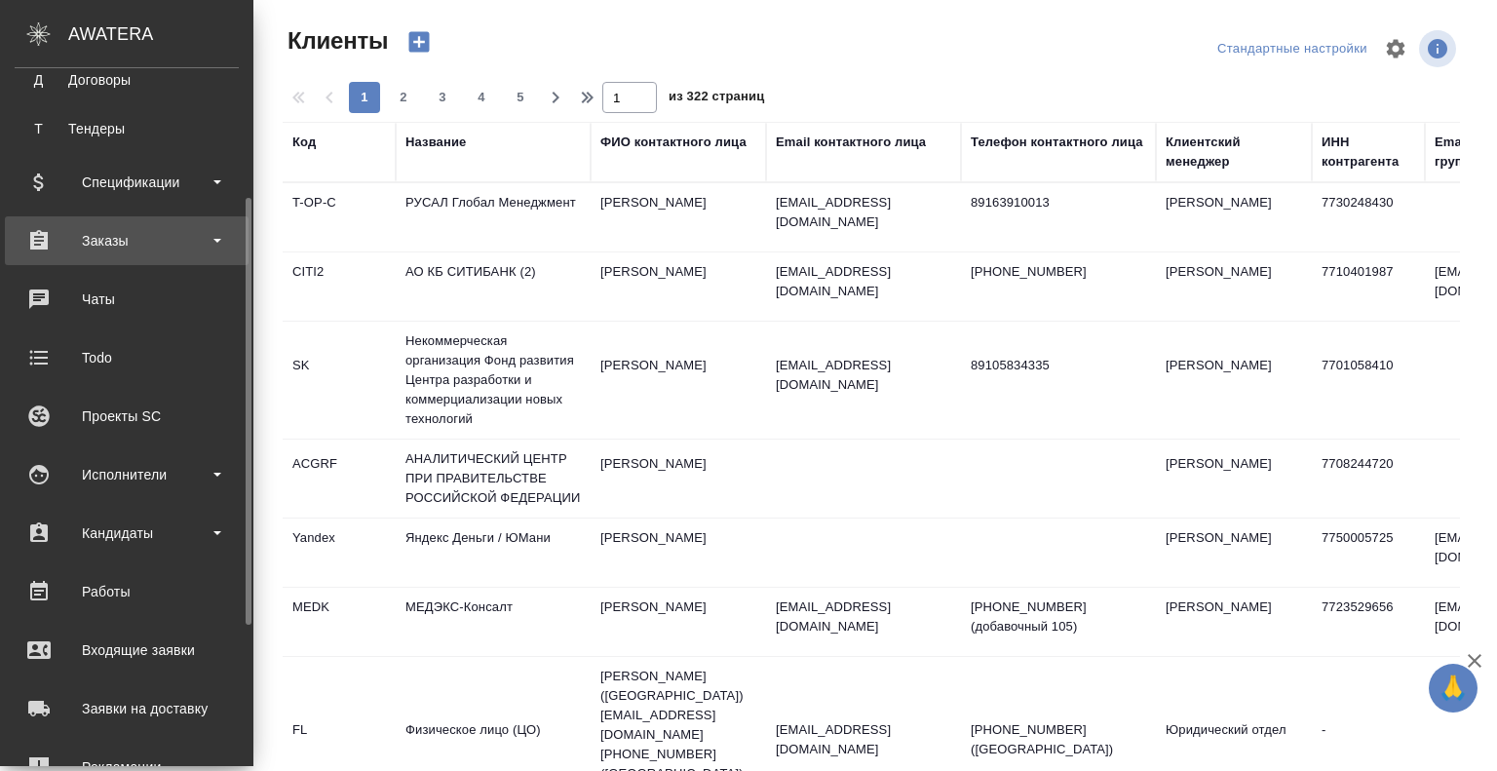
click at [164, 245] on div "Заказы" at bounding box center [127, 240] width 224 height 29
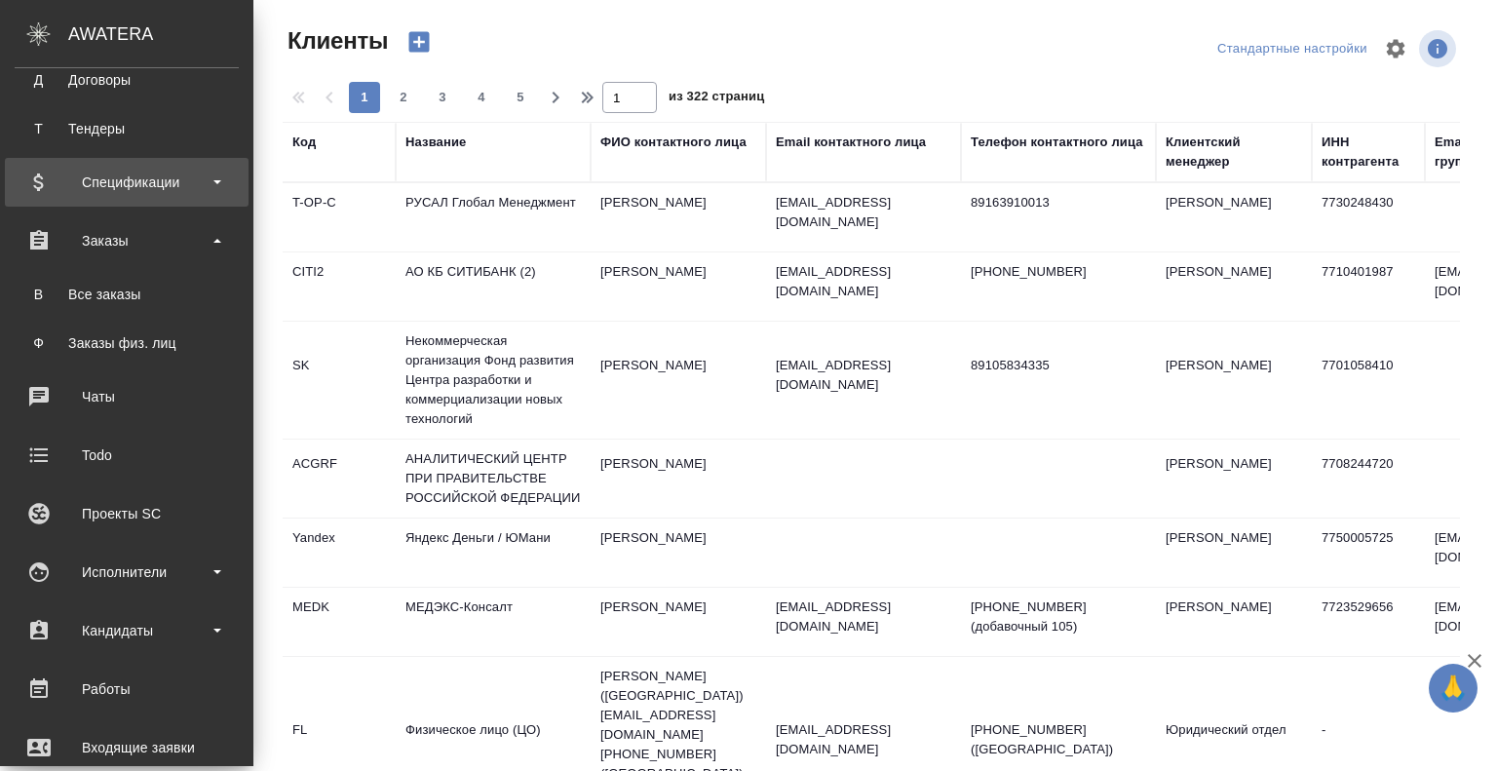
click at [211, 191] on div "Спецификации" at bounding box center [127, 182] width 224 height 29
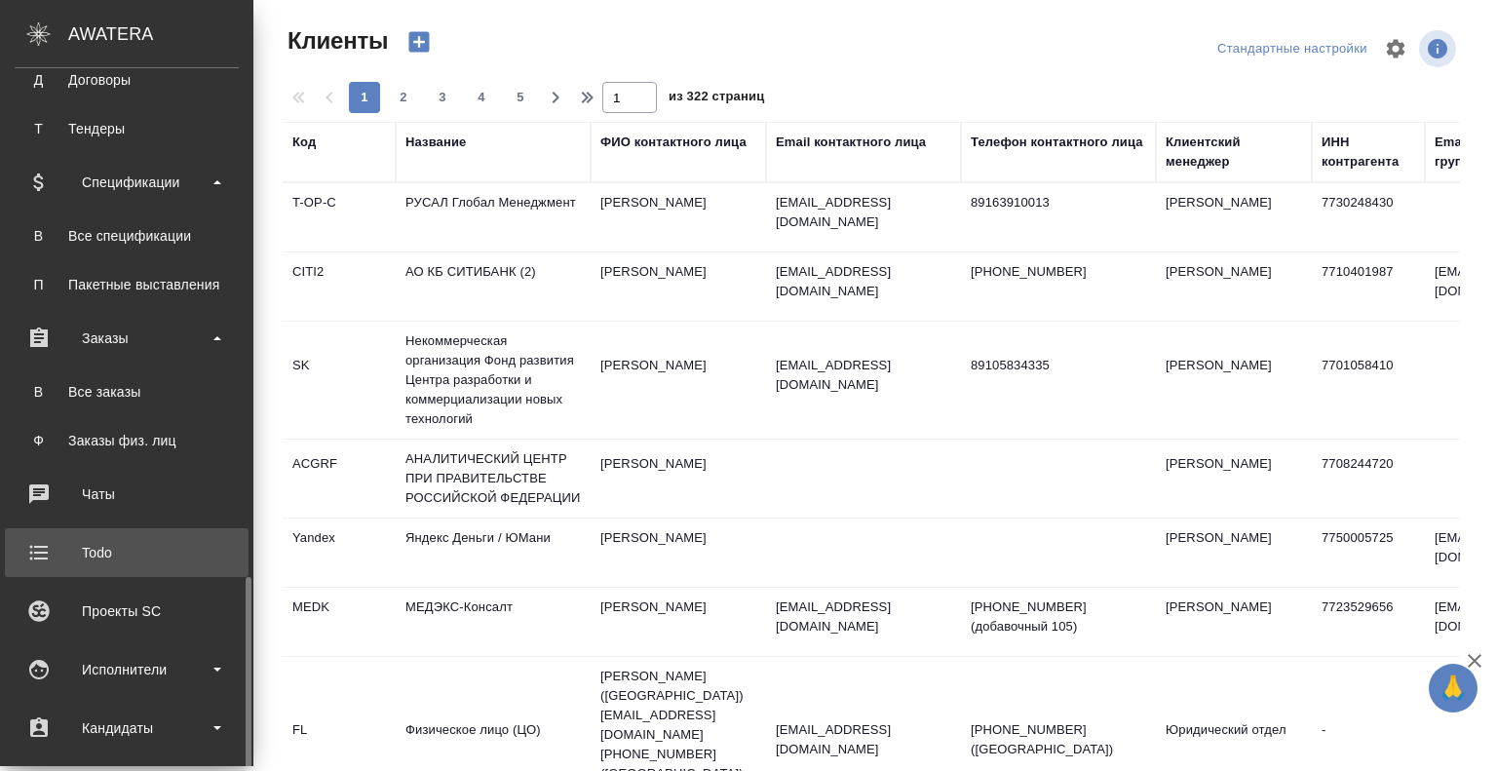
scroll to position [635, 0]
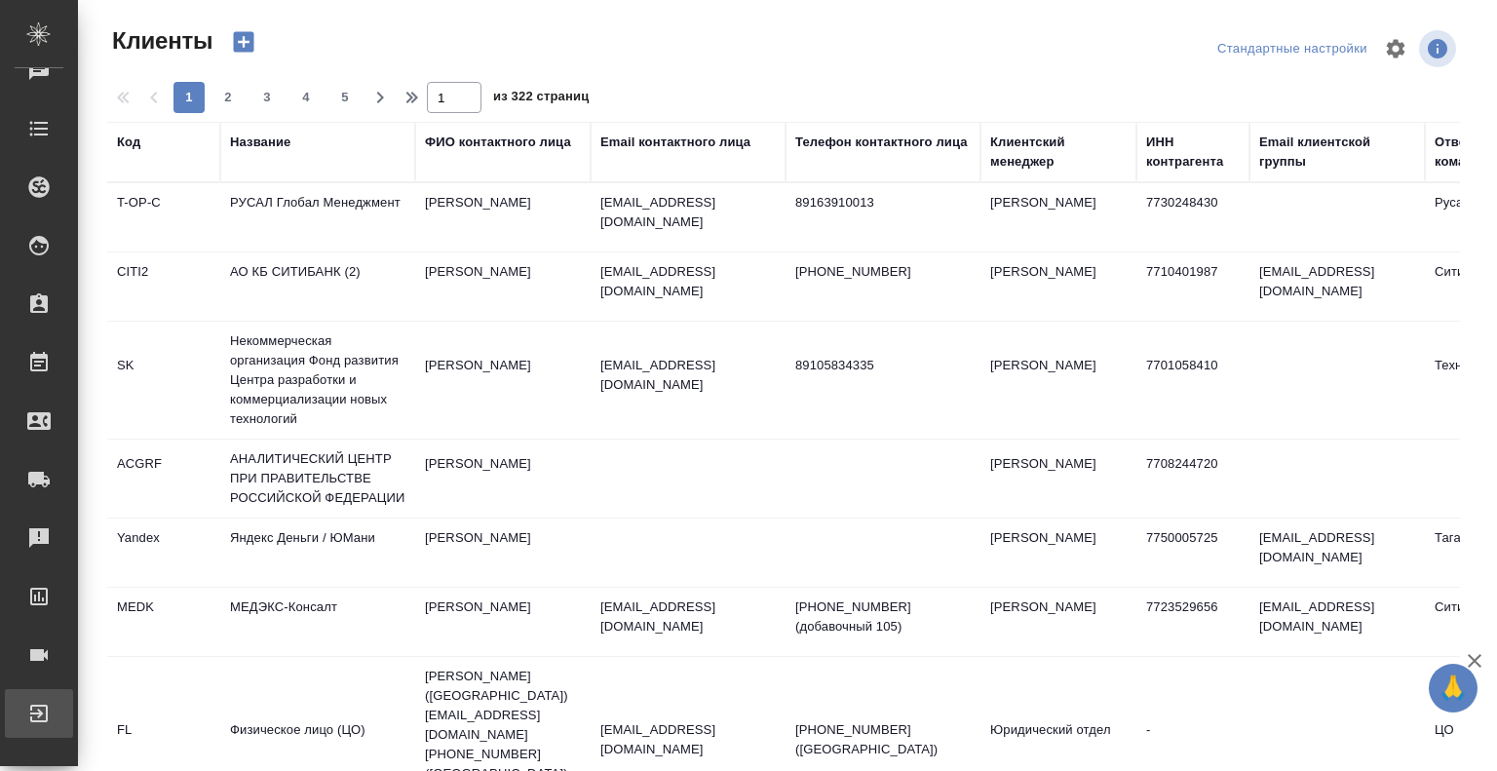
click at [73, 728] on link "Выйти" at bounding box center [39, 713] width 68 height 49
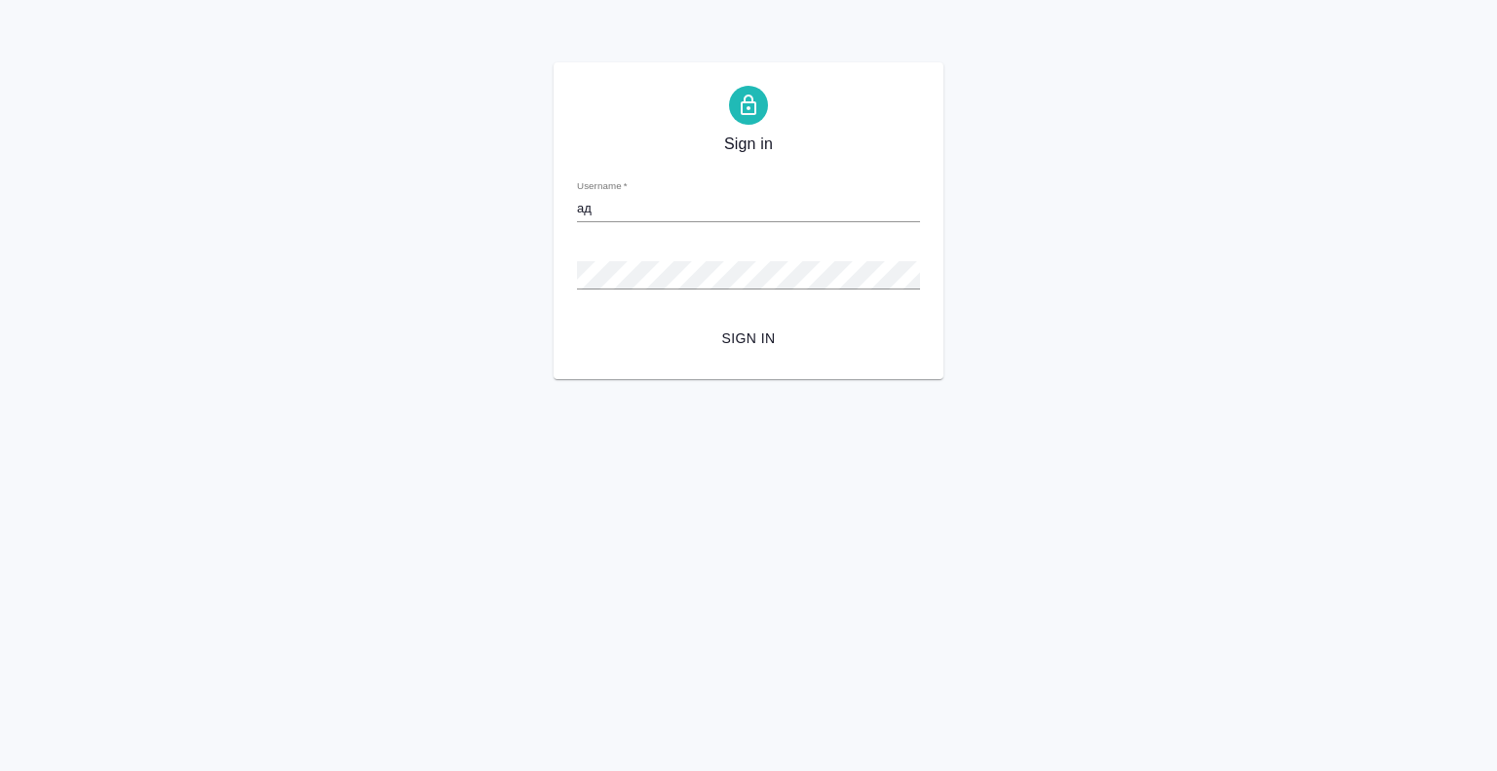
type input "[PERSON_NAME]"
type input "[EMAIL_ADDRESS][DOMAIN_NAME]"
click at [577, 321] on button "Sign in" at bounding box center [748, 339] width 343 height 36
click at [666, 257] on div "Password   *" at bounding box center [748, 267] width 343 height 43
click at [492, 265] on div "Sign in Username   * [EMAIL_ADDRESS][DOMAIN_NAME] Password   * urlPath   * / Si…" at bounding box center [748, 220] width 1497 height 317
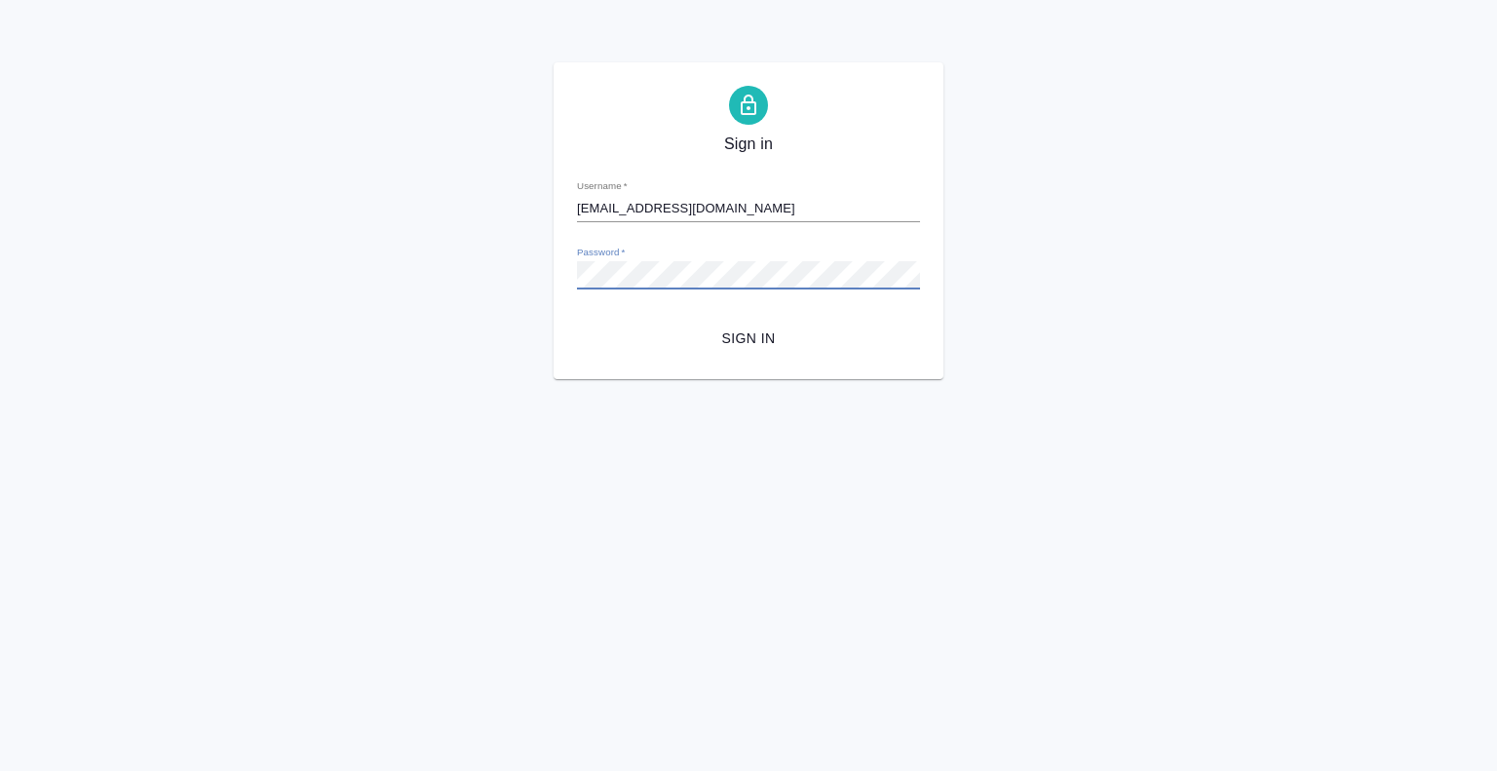
click at [577, 321] on button "Sign in" at bounding box center [748, 339] width 343 height 36
